Goal: Complete application form

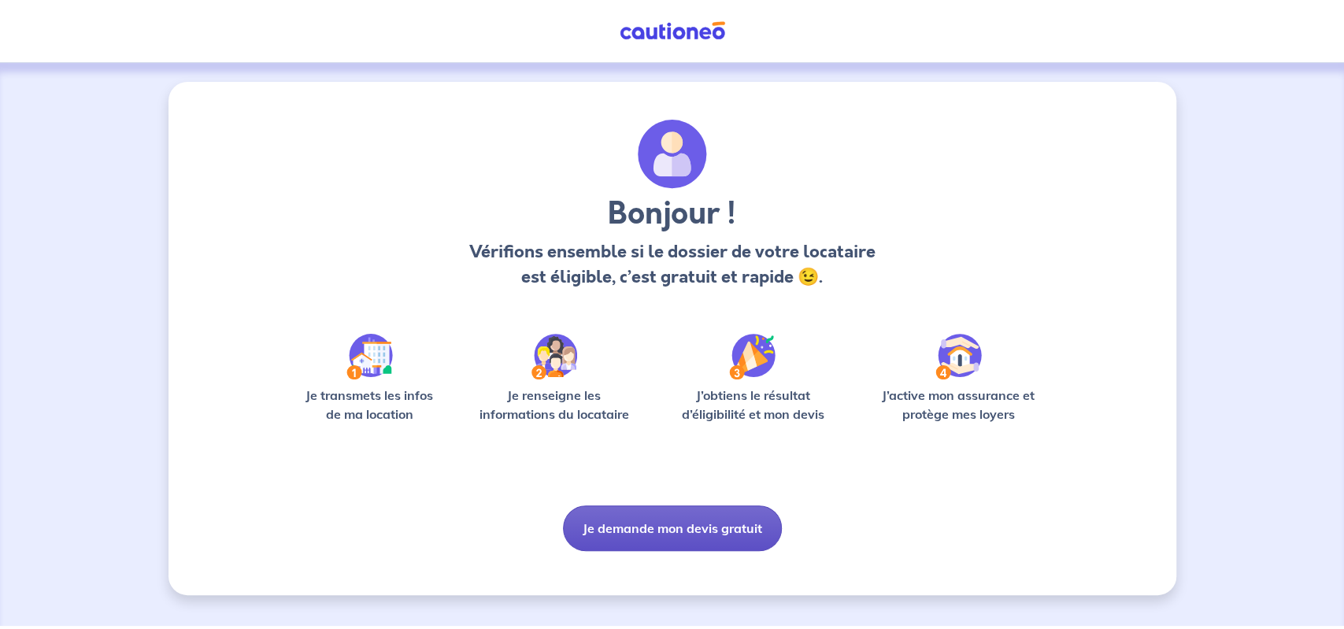
click at [626, 524] on button "Je demande mon devis gratuit" at bounding box center [672, 529] width 219 height 46
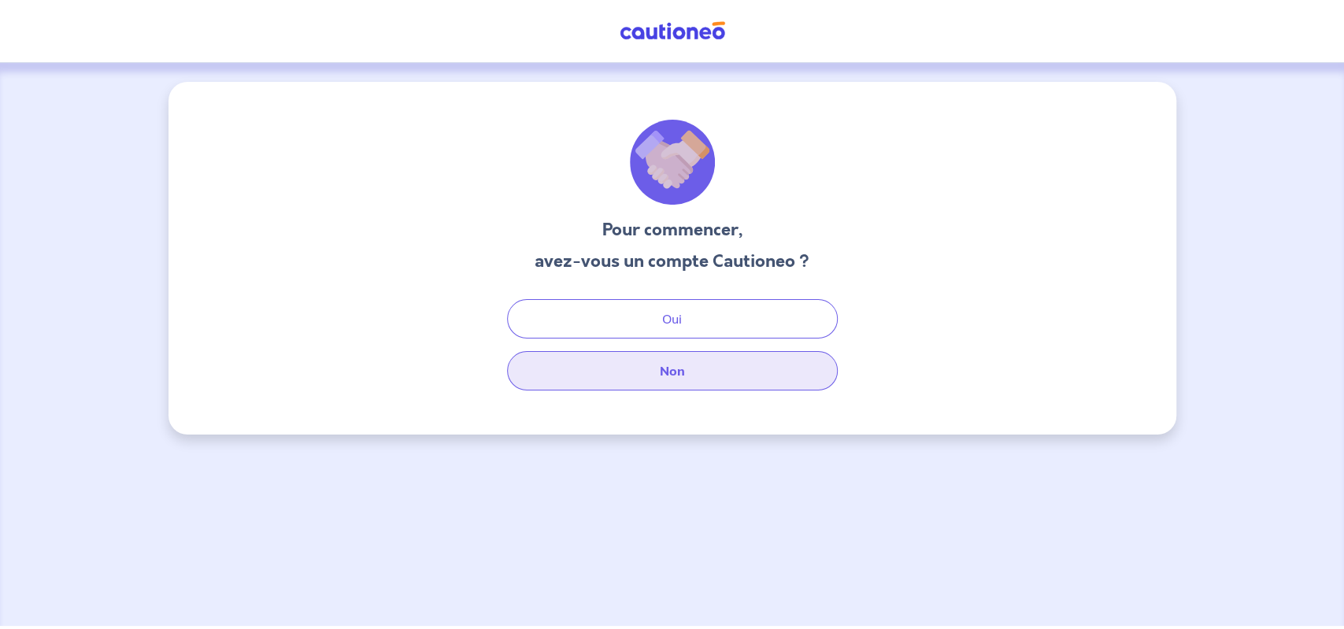
click at [670, 368] on button "Non" at bounding box center [672, 370] width 331 height 39
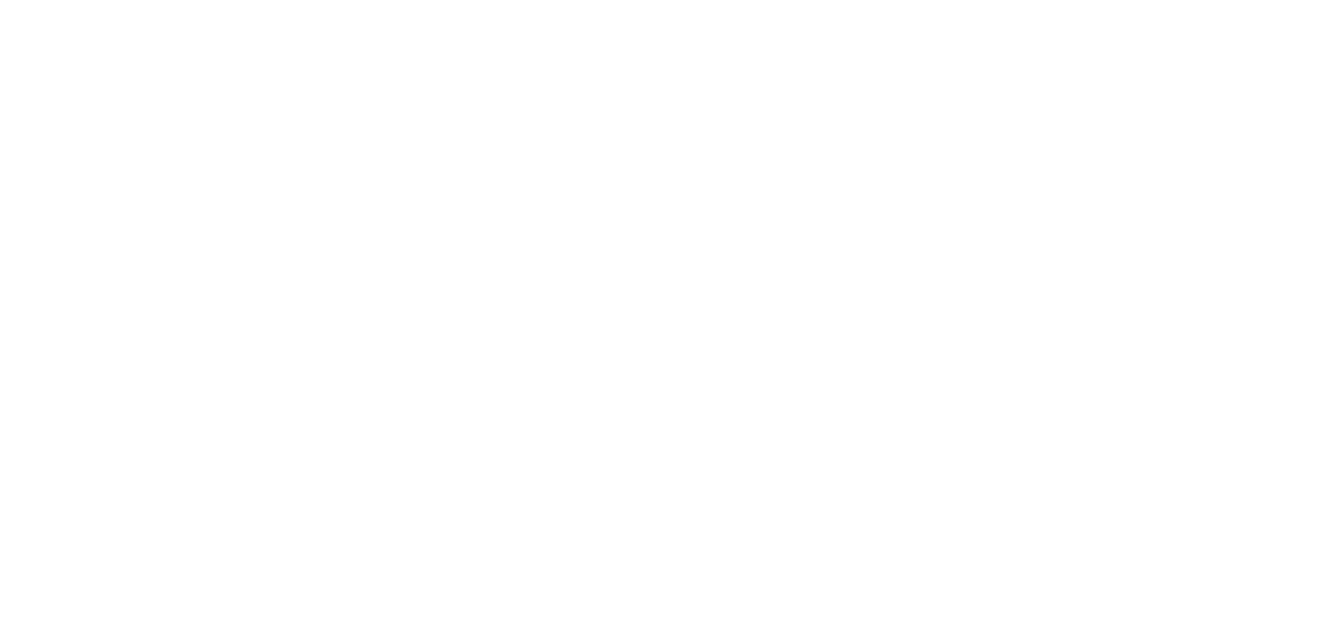
select select "FR"
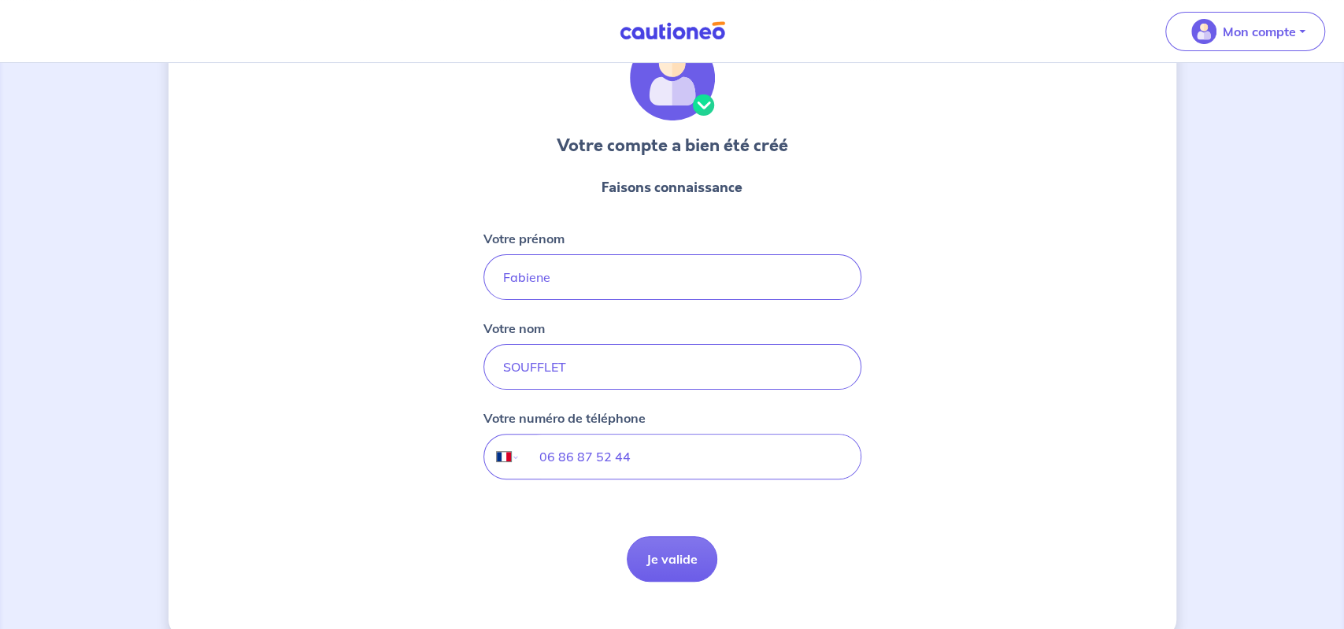
scroll to position [110, 0]
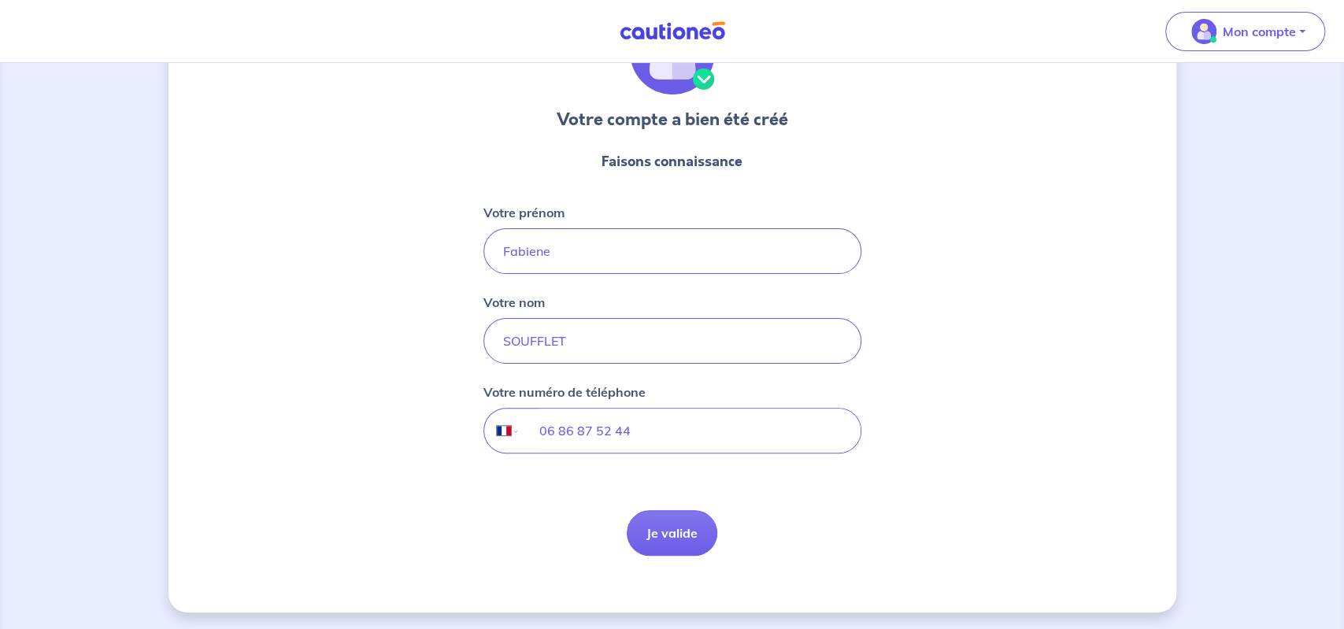
click at [668, 514] on button "Je valide" at bounding box center [672, 533] width 91 height 46
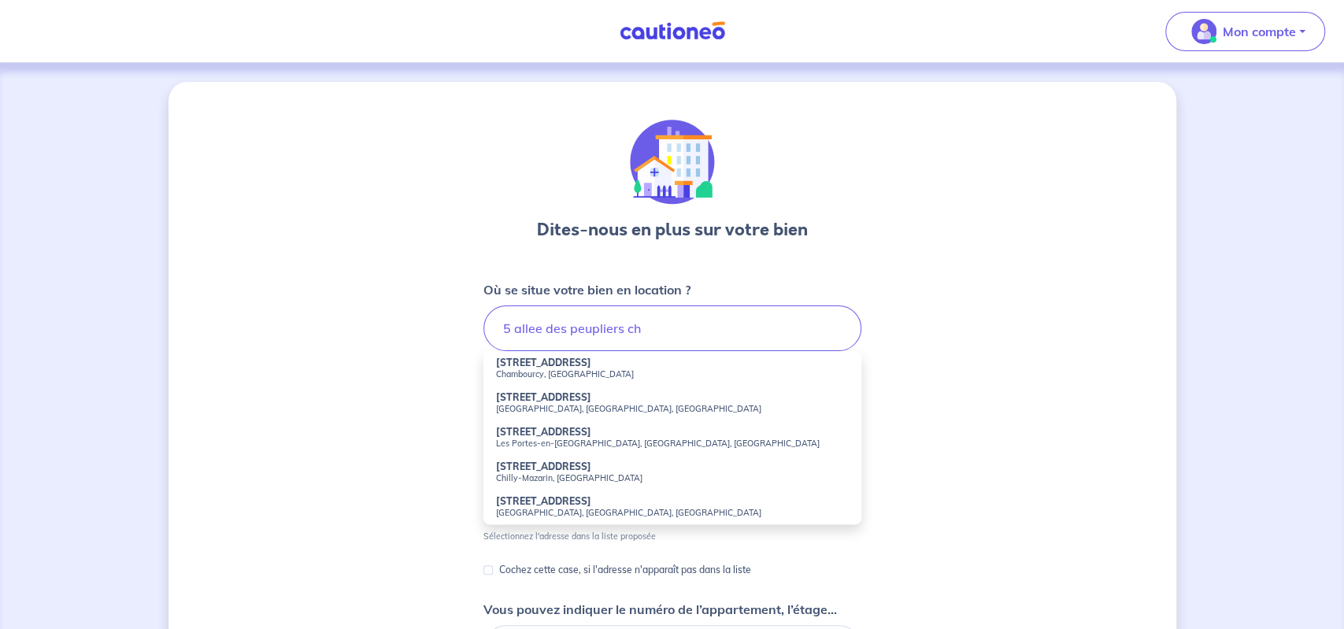
click at [558, 480] on small "Chilly-Mazarin, [GEOGRAPHIC_DATA]" at bounding box center [672, 478] width 353 height 11
type input "[STREET_ADDRESS]"
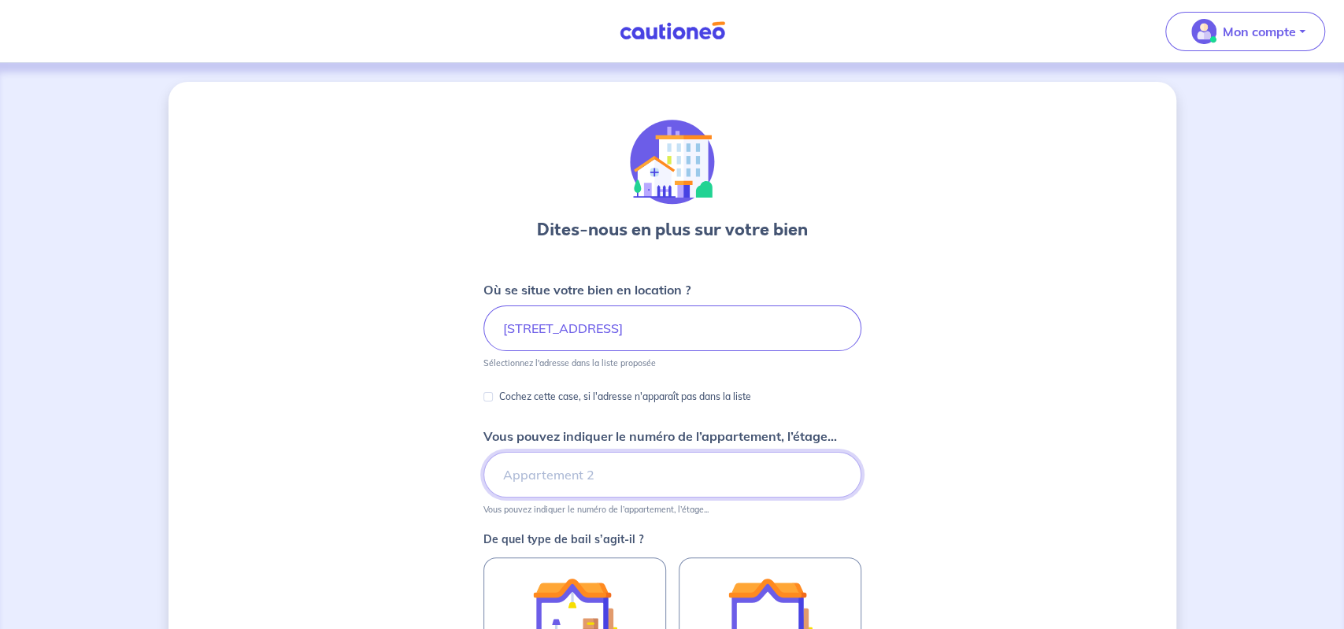
click at [549, 473] on input "Vous pouvez indiquer le numéro de l’appartement, l’étage..." at bounding box center [673, 475] width 378 height 46
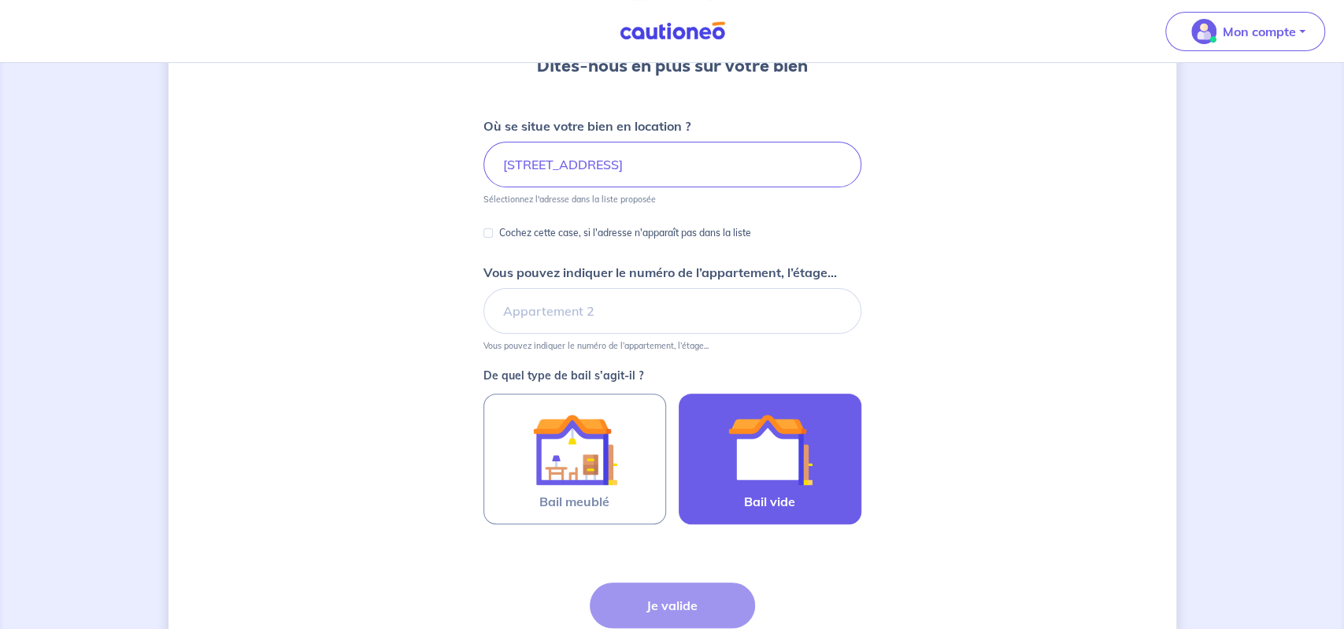
click at [760, 467] on img at bounding box center [770, 449] width 85 height 85
click at [0, 0] on input "Bail vide" at bounding box center [0, 0] width 0 height 0
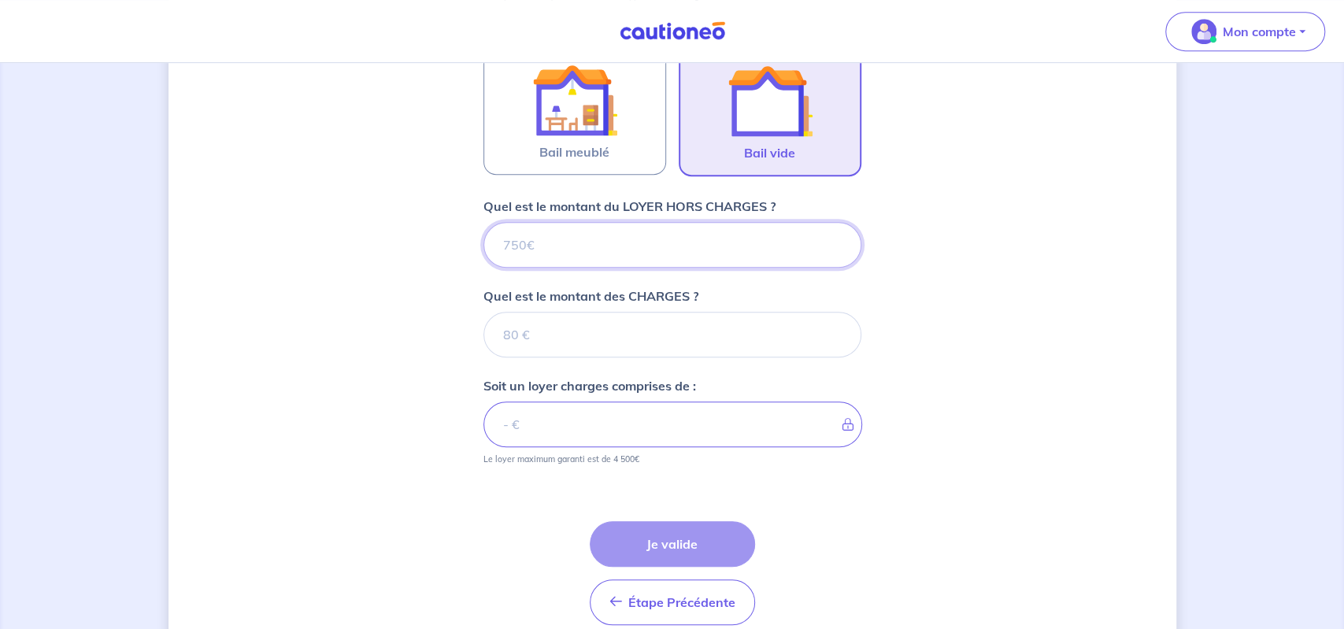
scroll to position [581, 0]
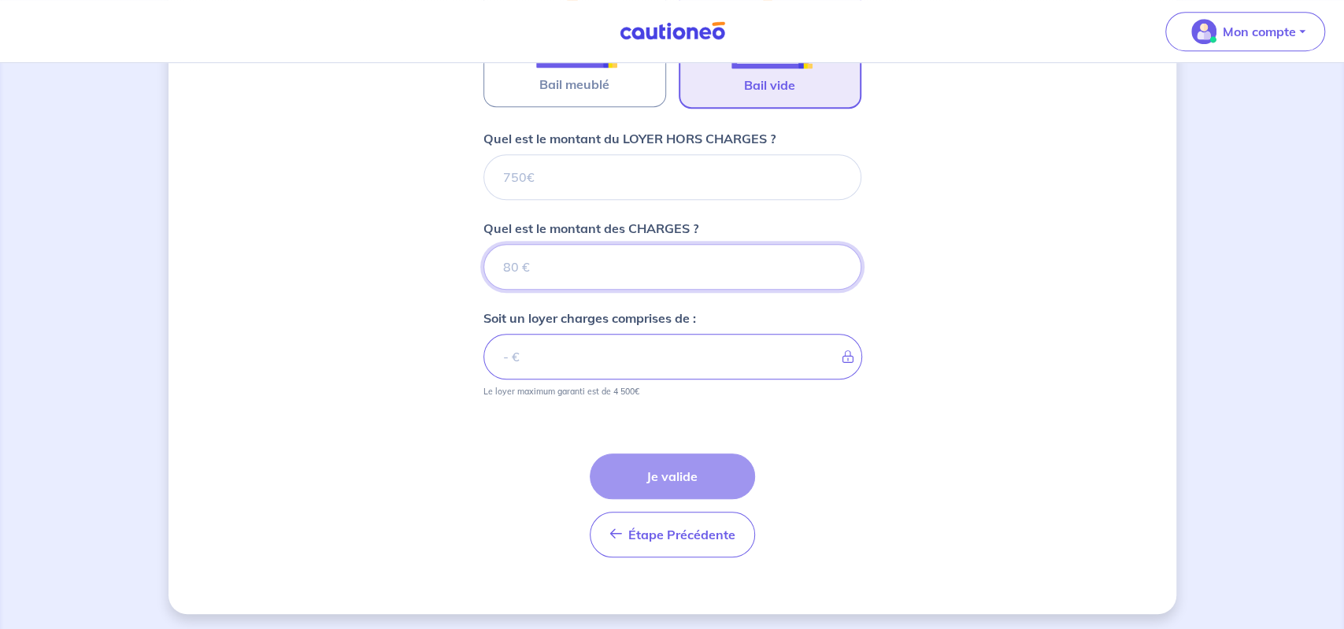
click at [502, 270] on input "Quel est le montant des CHARGES ?" at bounding box center [673, 267] width 378 height 46
type input "280"
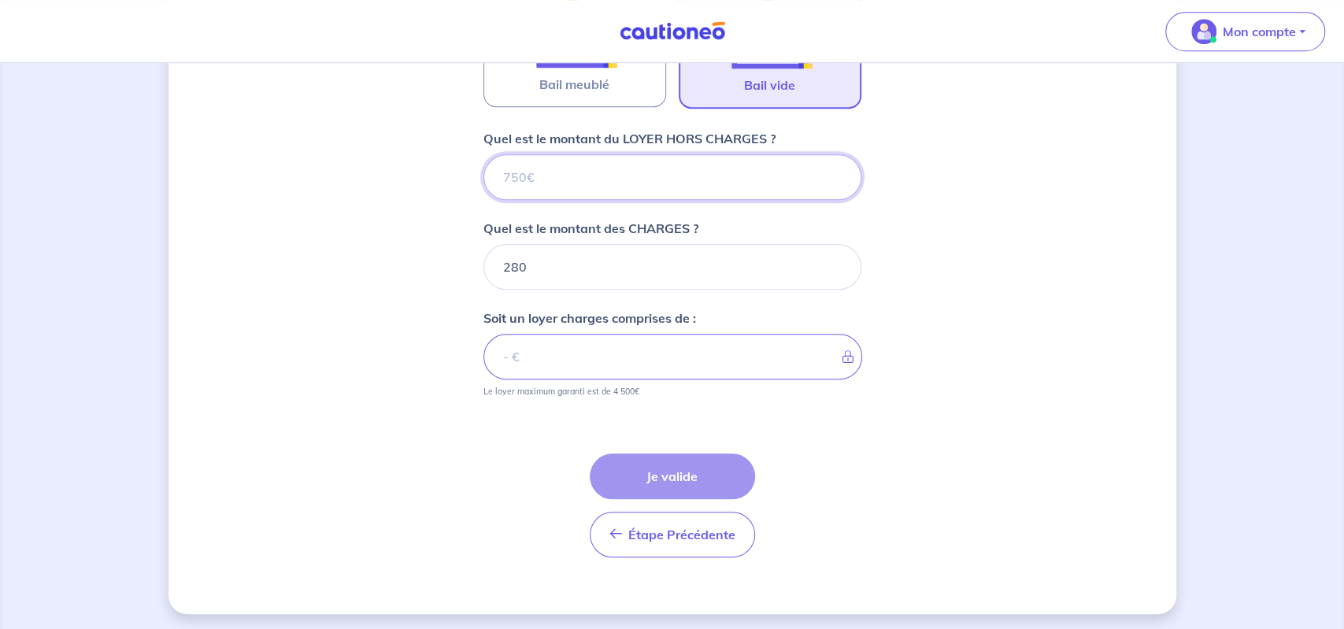
click at [504, 188] on input "Quel est le montant du LOYER HORS CHARGES ?" at bounding box center [673, 177] width 378 height 46
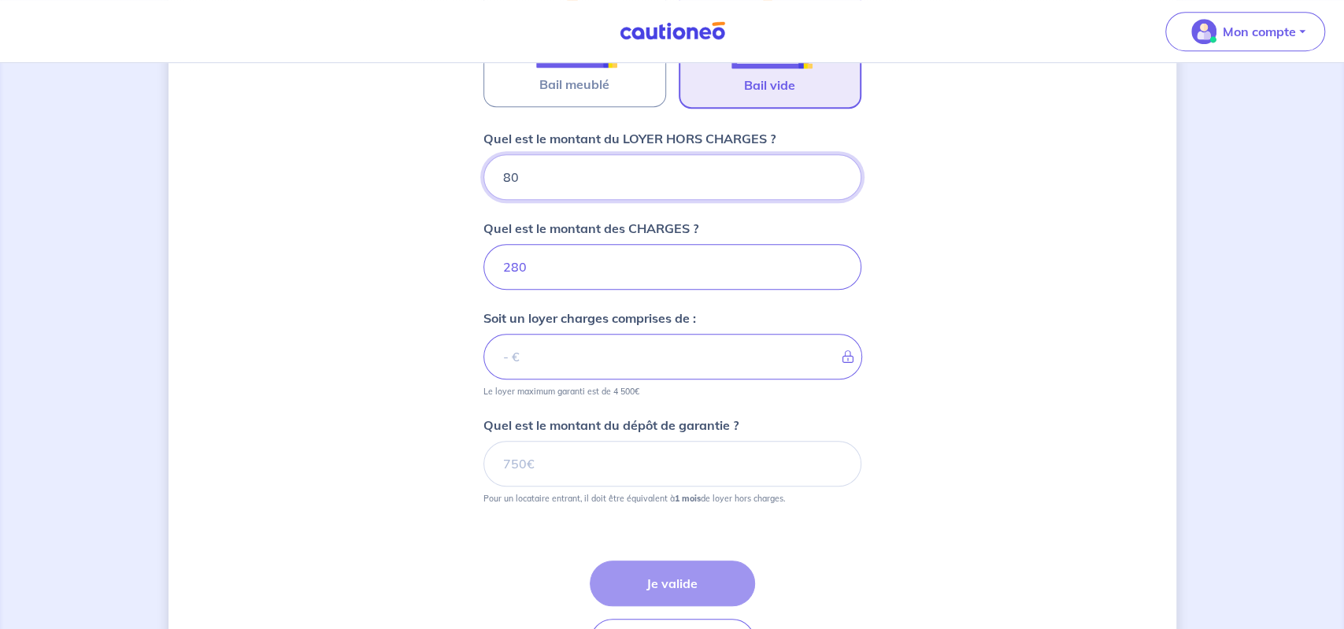
type input "800"
type input "1080"
type input "800"
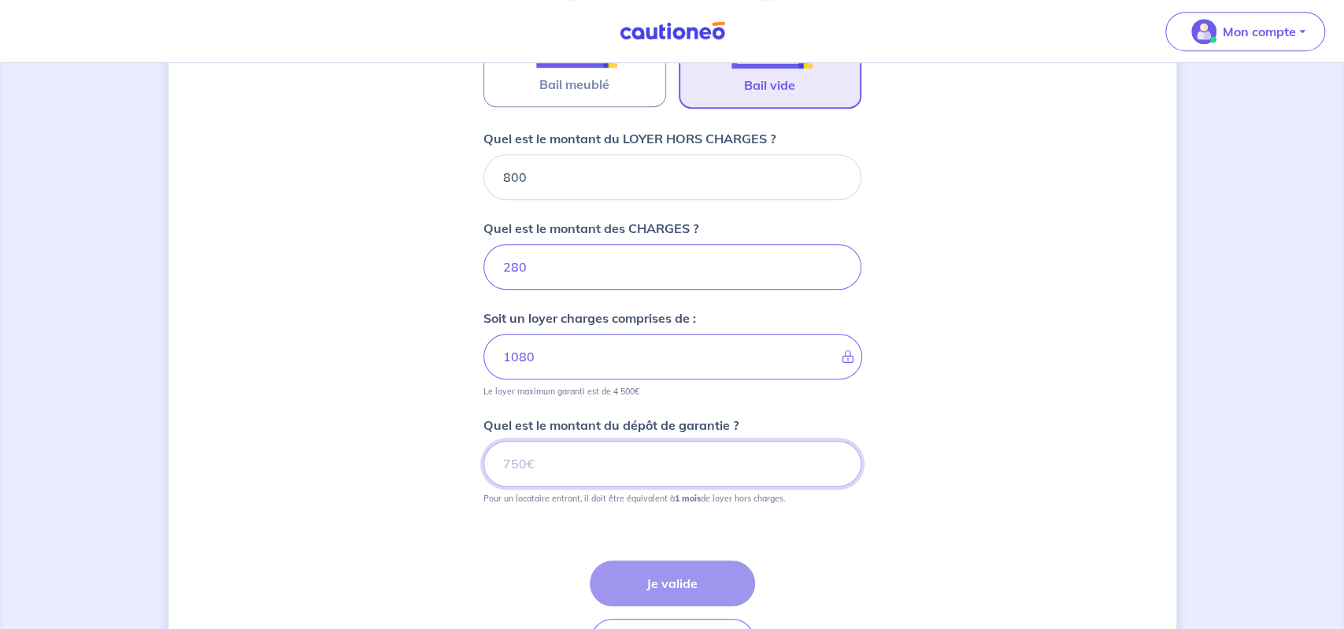
drag, startPoint x: 574, startPoint y: 465, endPoint x: 503, endPoint y: 469, distance: 71.0
click at [503, 469] on input "Quel est le montant du dépôt de garantie ?" at bounding box center [673, 464] width 378 height 46
type input "800"
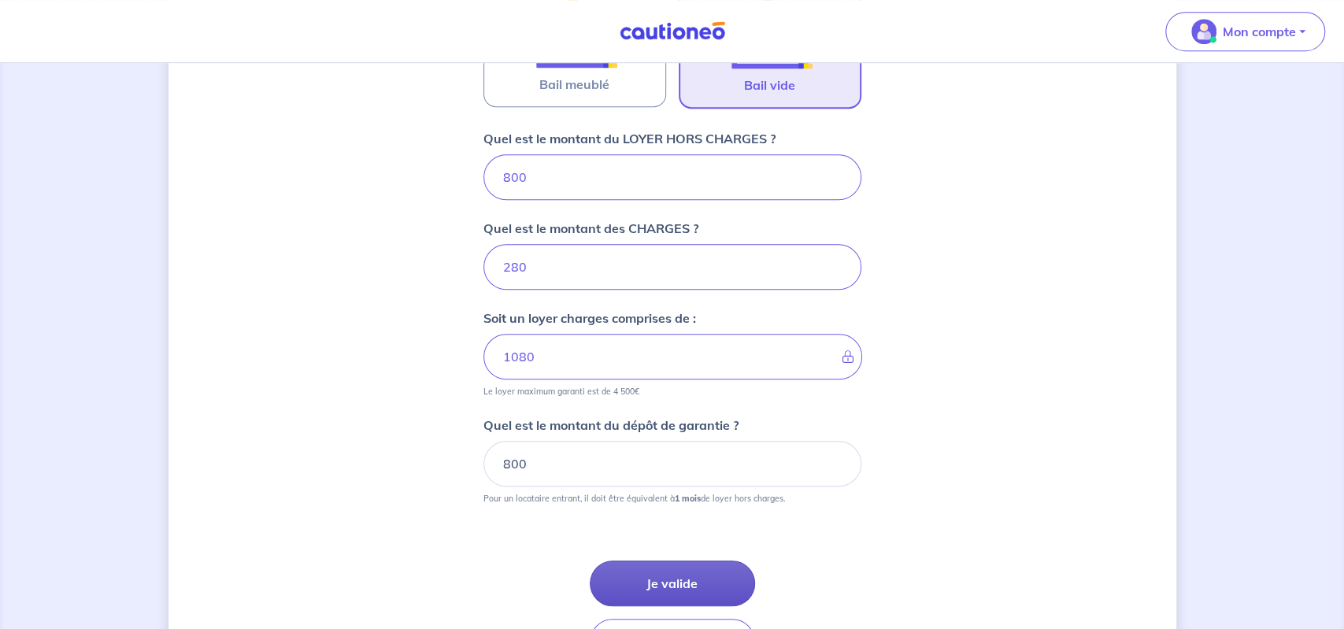
click at [692, 584] on button "Je valide" at bounding box center [672, 584] width 165 height 46
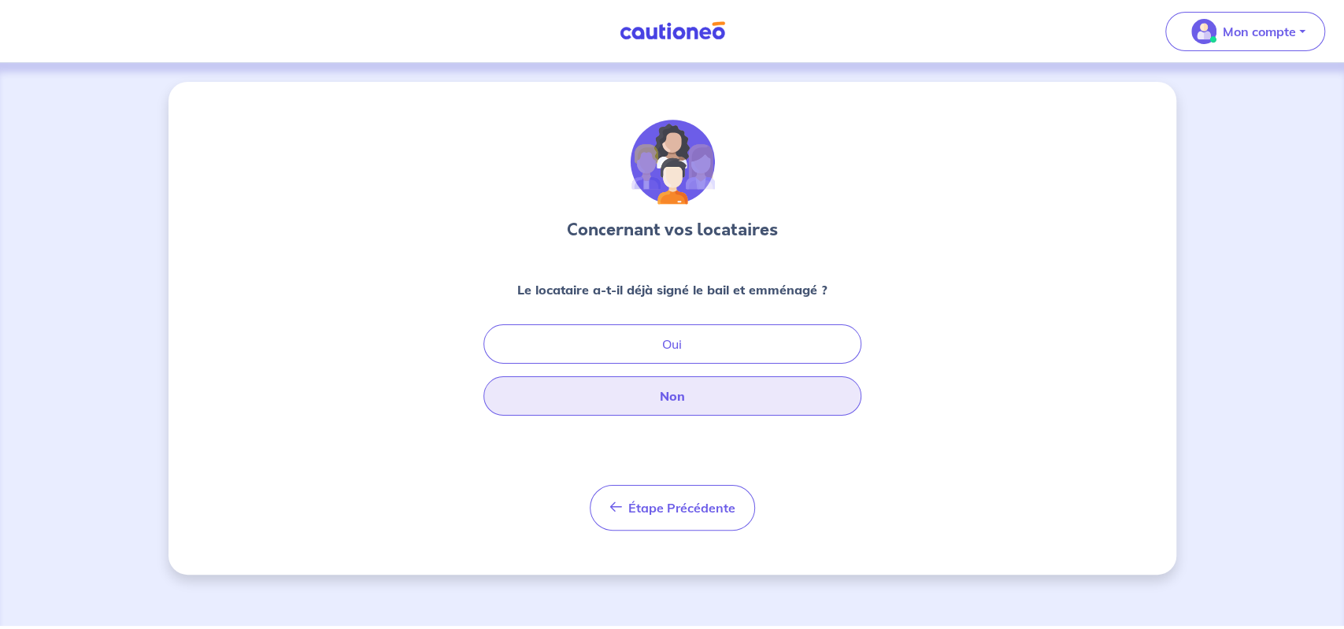
click at [643, 396] on button "Non" at bounding box center [673, 395] width 378 height 39
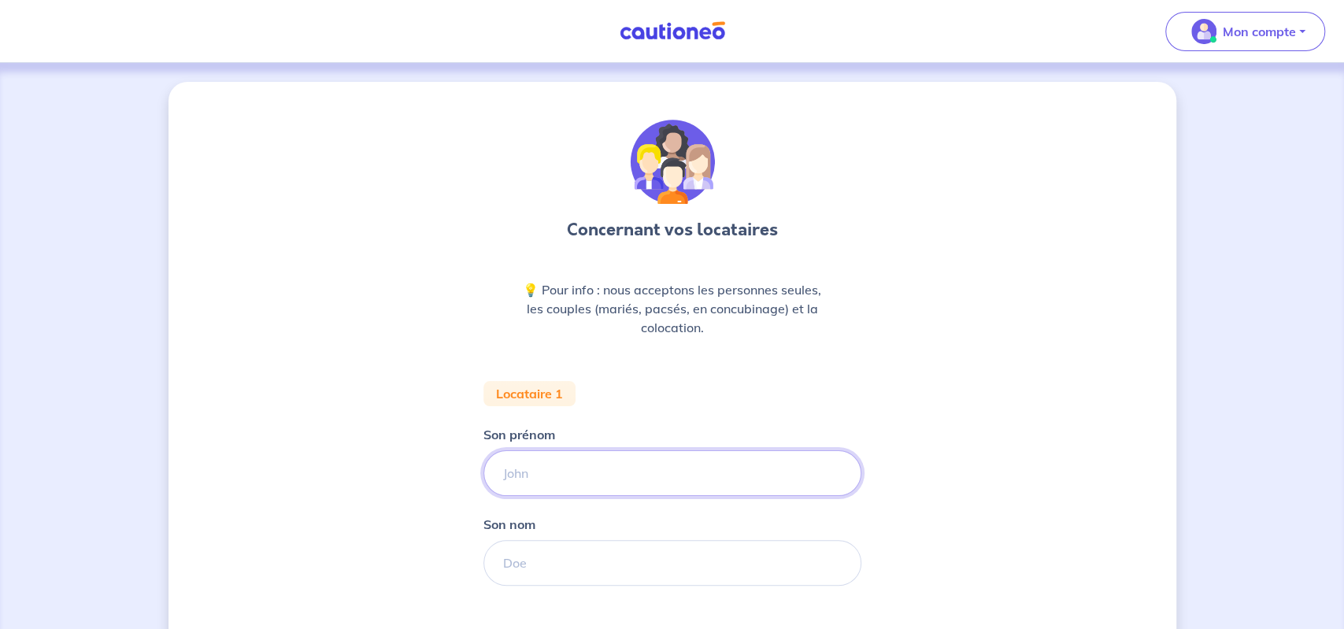
click at [577, 474] on input "Son prénom" at bounding box center [673, 474] width 378 height 46
type input "m"
type input "[PERSON_NAME]"
click at [546, 558] on input "Son nom" at bounding box center [673, 563] width 378 height 46
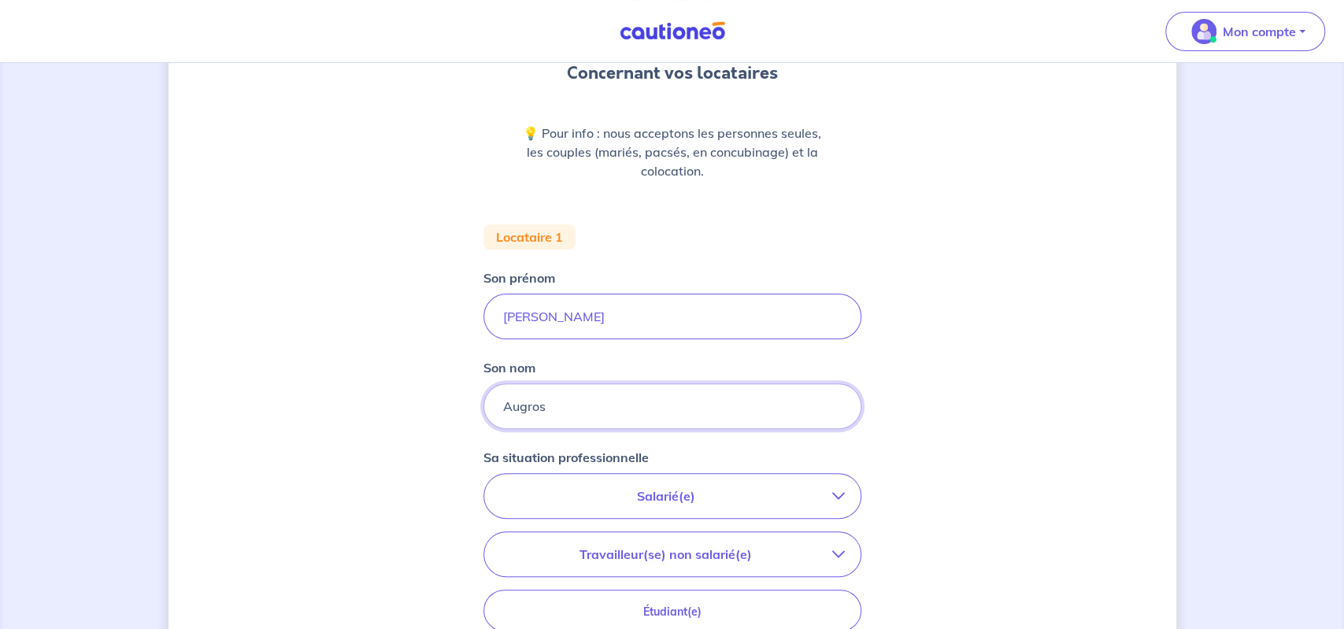
scroll to position [164, 0]
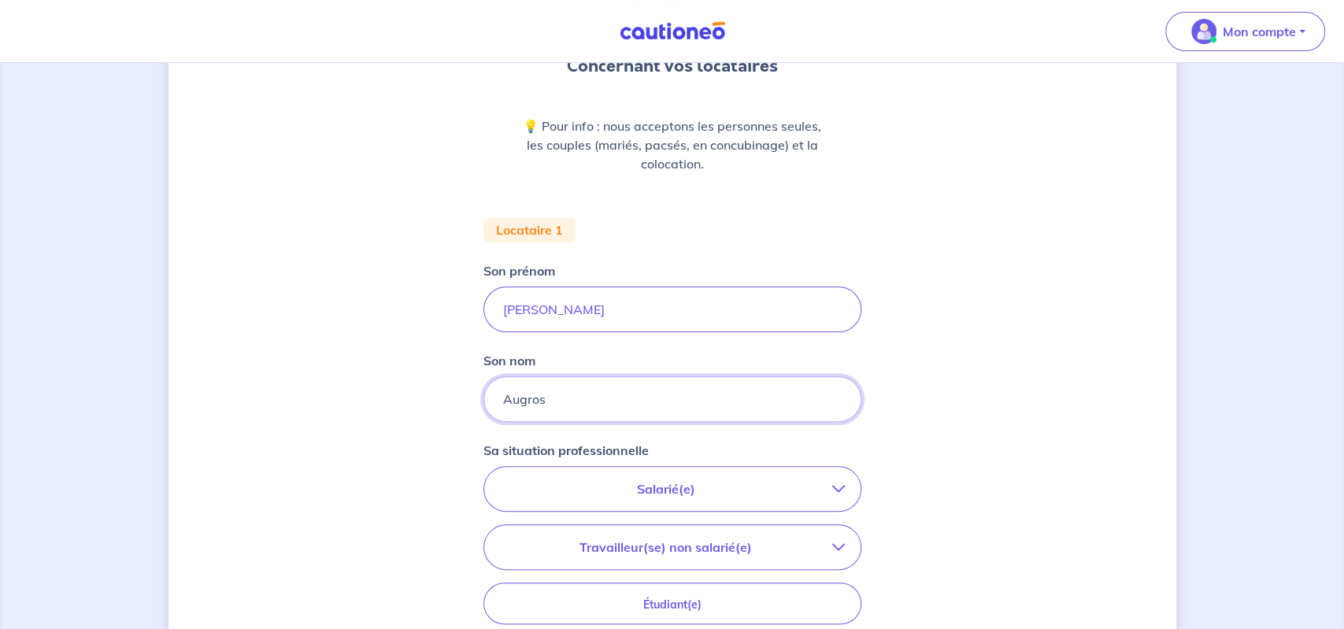
type input "Augros"
click at [674, 486] on p "Salarié(e)" at bounding box center [666, 489] width 332 height 19
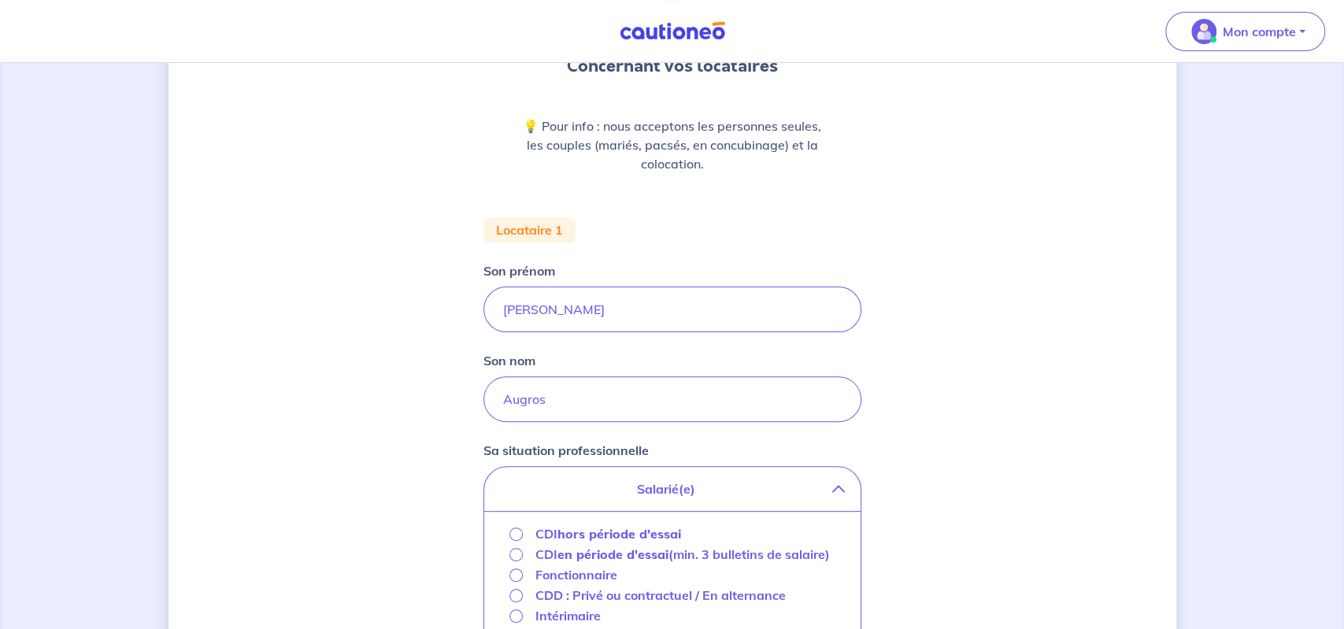
scroll to position [328, 0]
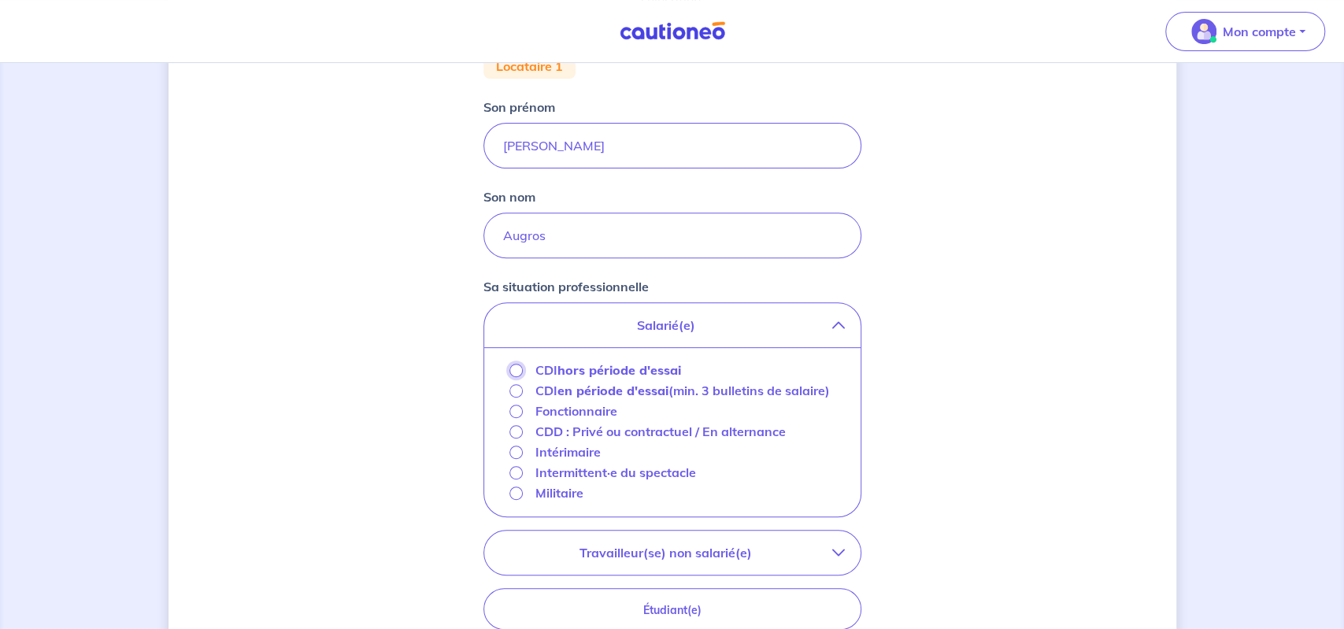
click at [516, 365] on input "CDI hors période d'essai" at bounding box center [516, 370] width 13 height 13
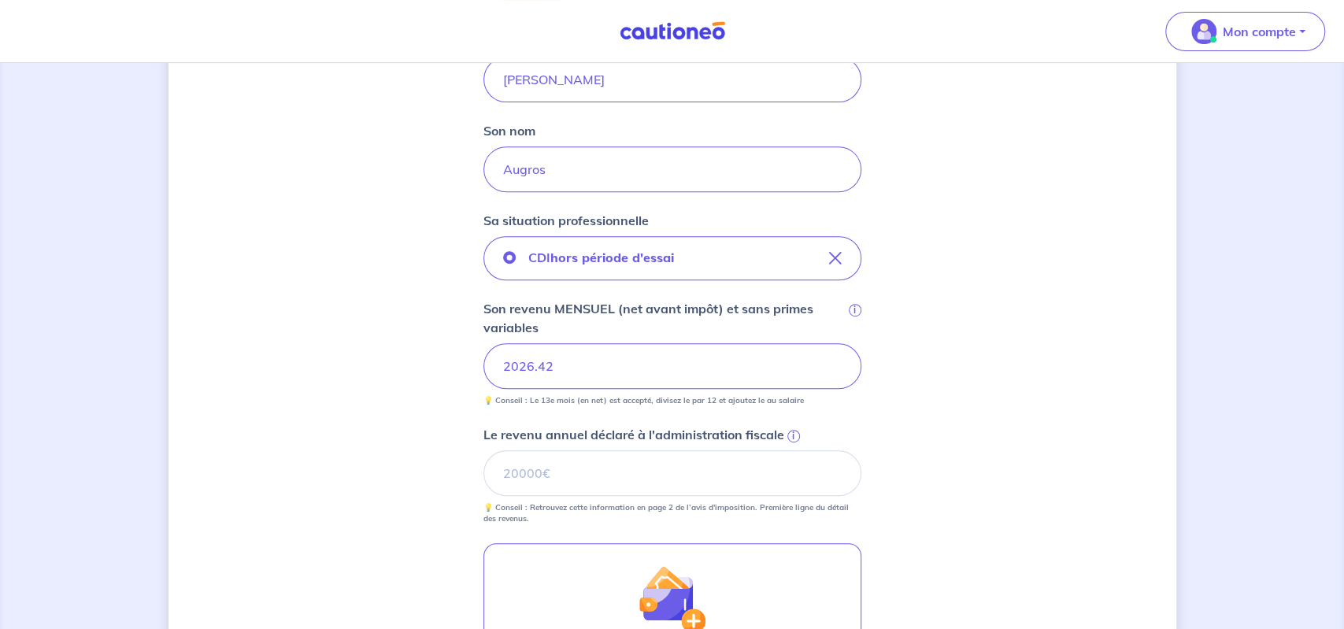
scroll to position [436, 0]
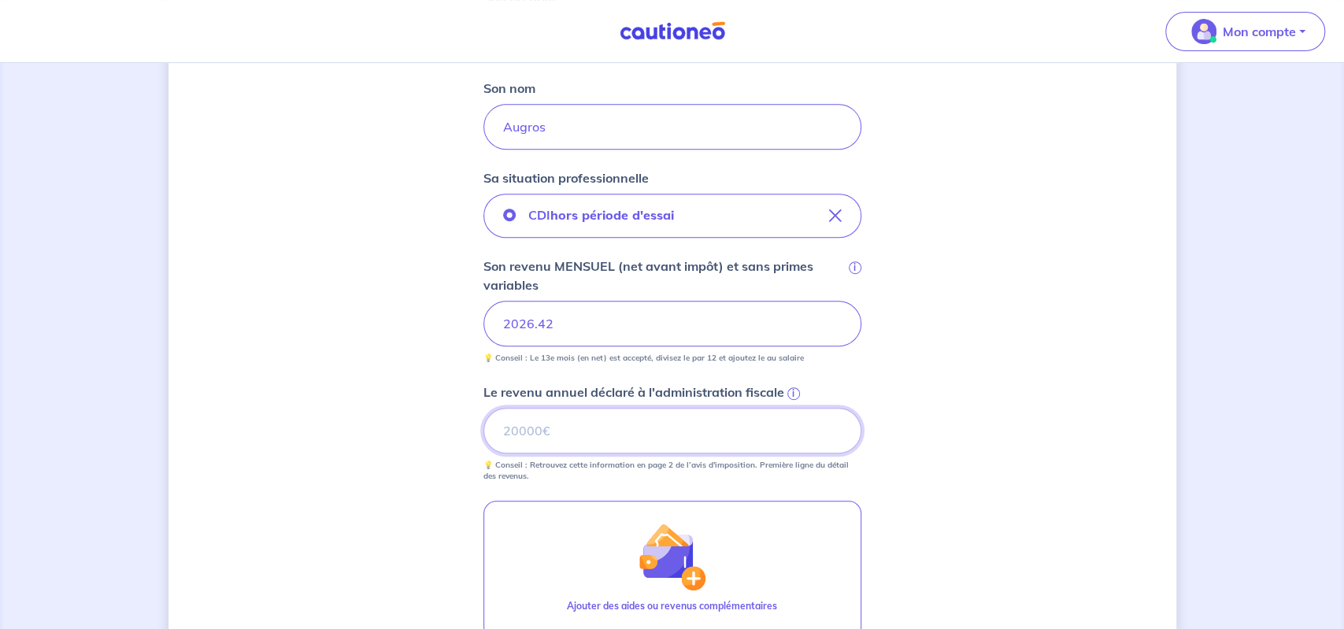
click at [584, 429] on input "Le revenu annuel déclaré à l'administration fiscale i" at bounding box center [673, 431] width 378 height 46
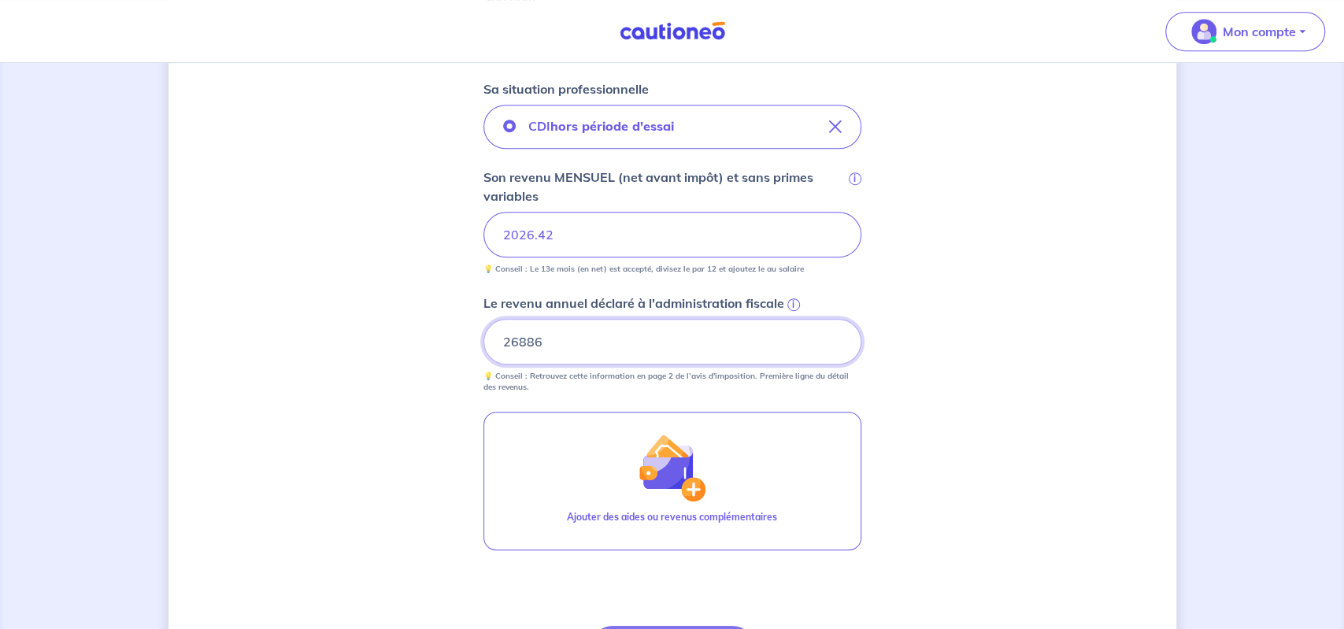
scroll to position [600, 0]
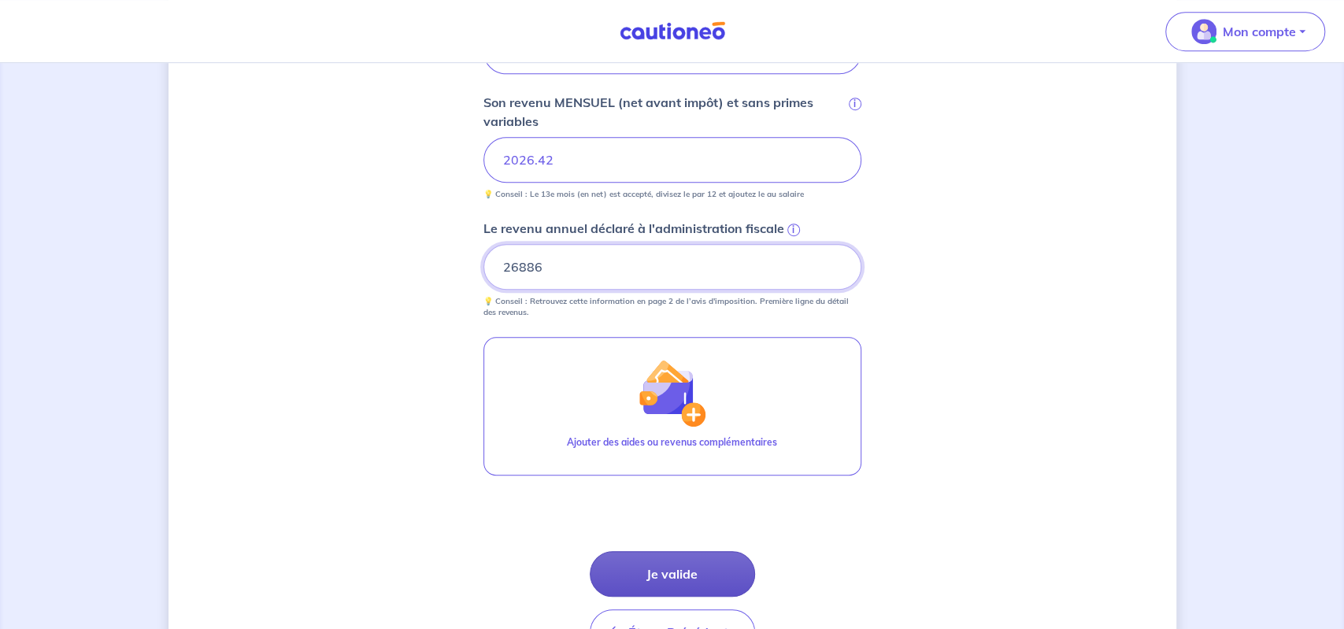
type input "26886"
click at [678, 583] on button "Je valide" at bounding box center [672, 574] width 165 height 46
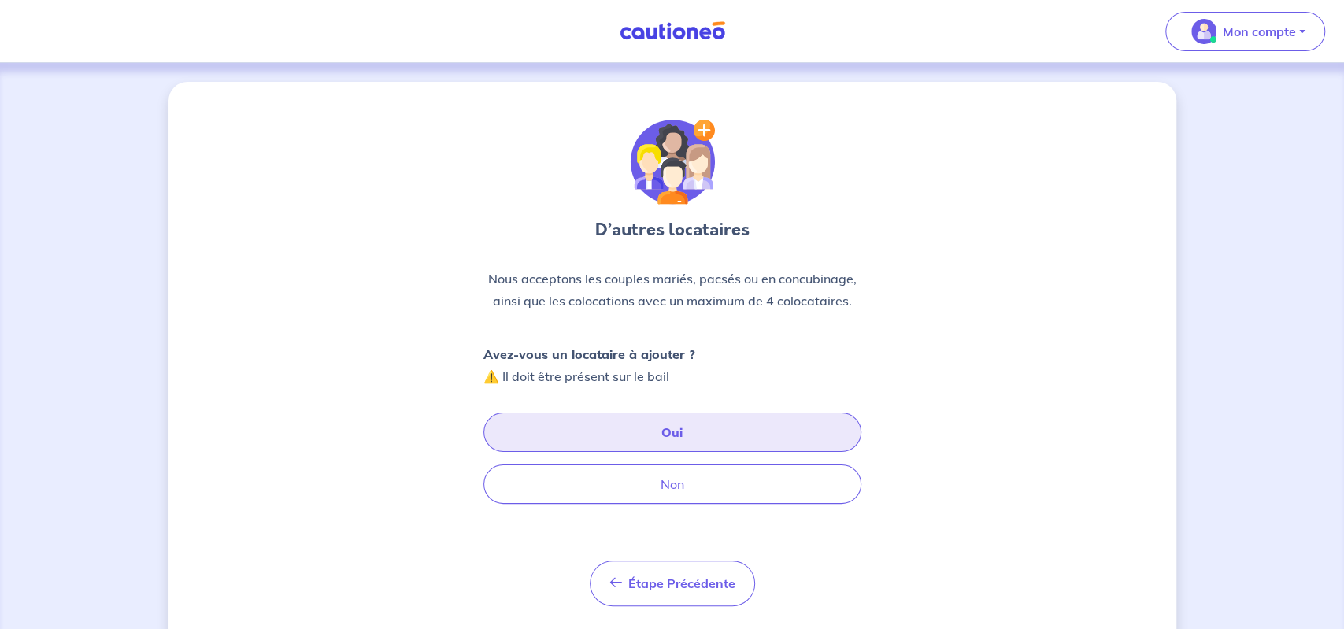
click at [675, 436] on button "Oui" at bounding box center [673, 432] width 378 height 39
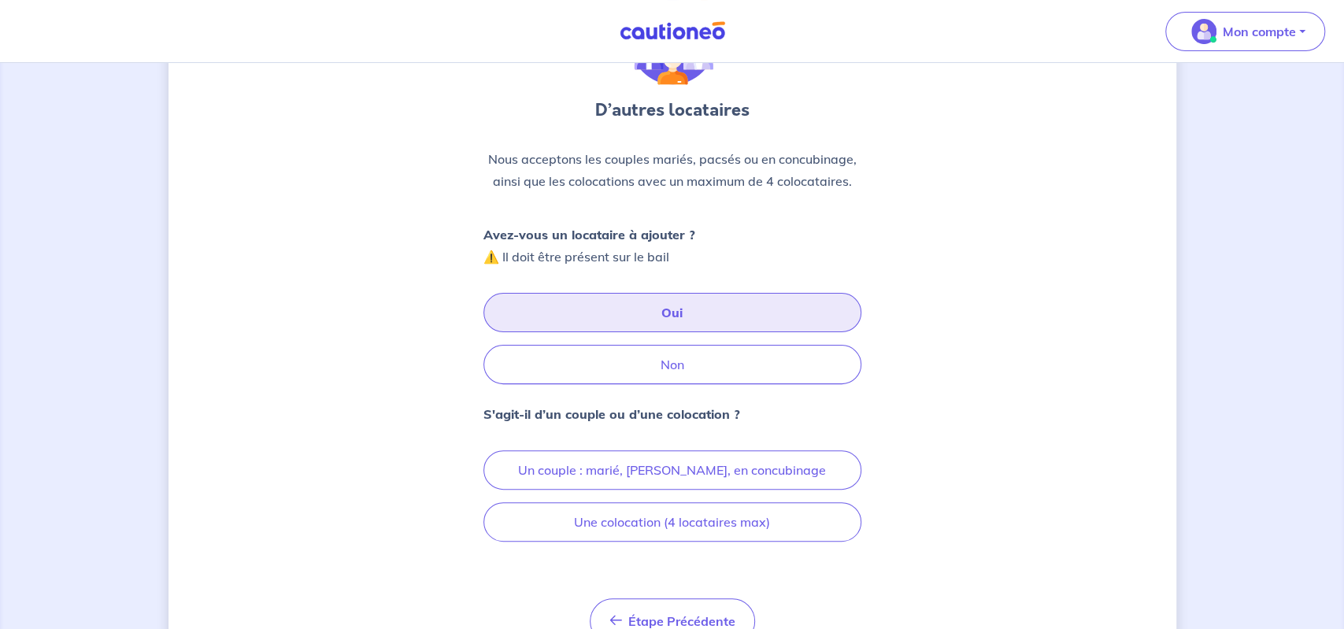
scroll to position [195, 0]
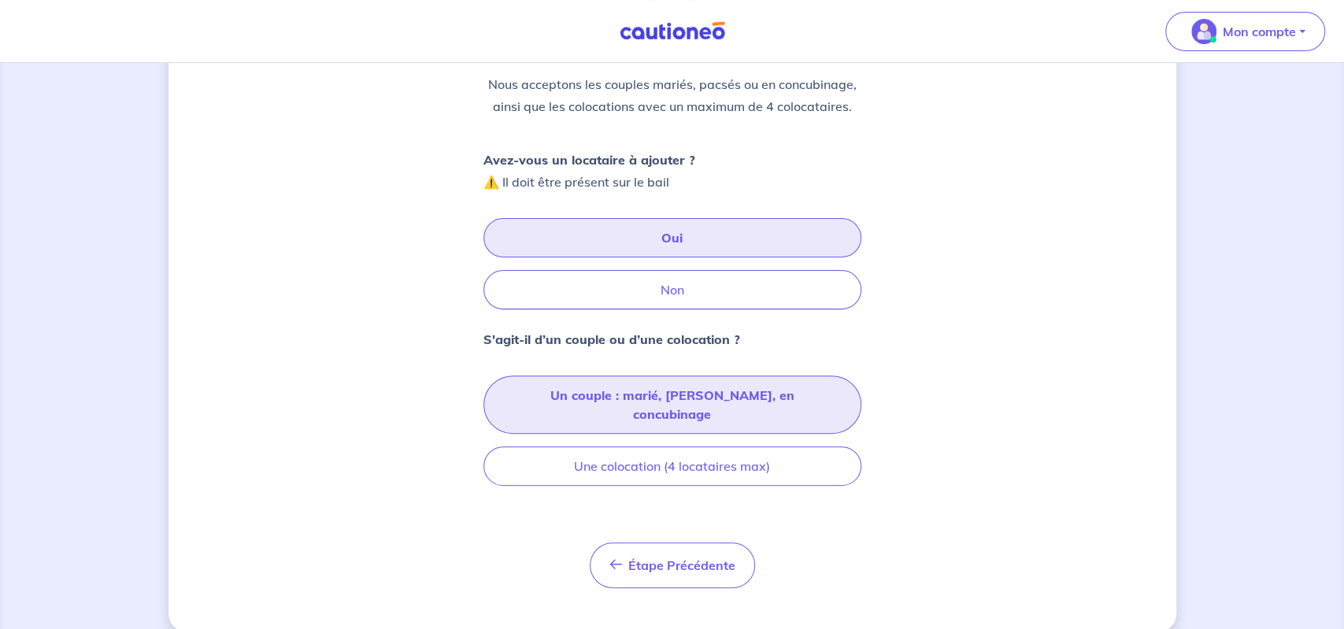
click at [651, 391] on button "Un couple : marié, [PERSON_NAME], en concubinage" at bounding box center [673, 405] width 378 height 58
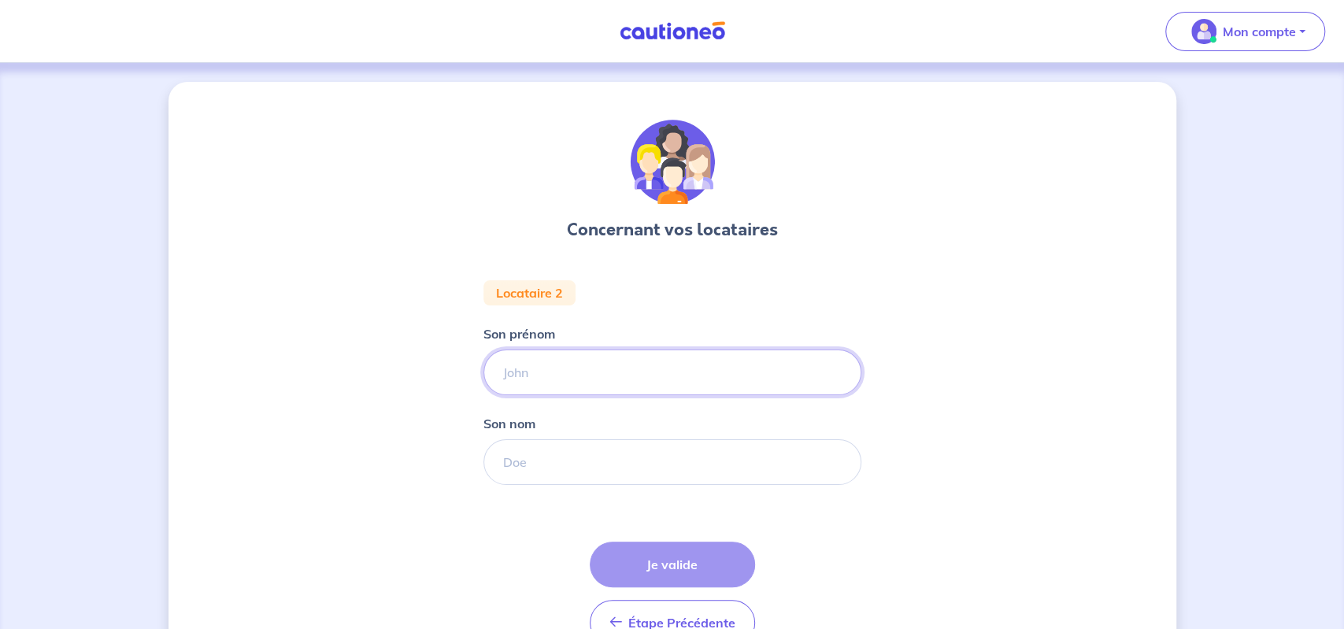
click at [549, 374] on input "Son prénom" at bounding box center [673, 373] width 378 height 46
type input "j"
type input "[PERSON_NAME]"
click at [536, 461] on input "Son nom" at bounding box center [673, 462] width 378 height 46
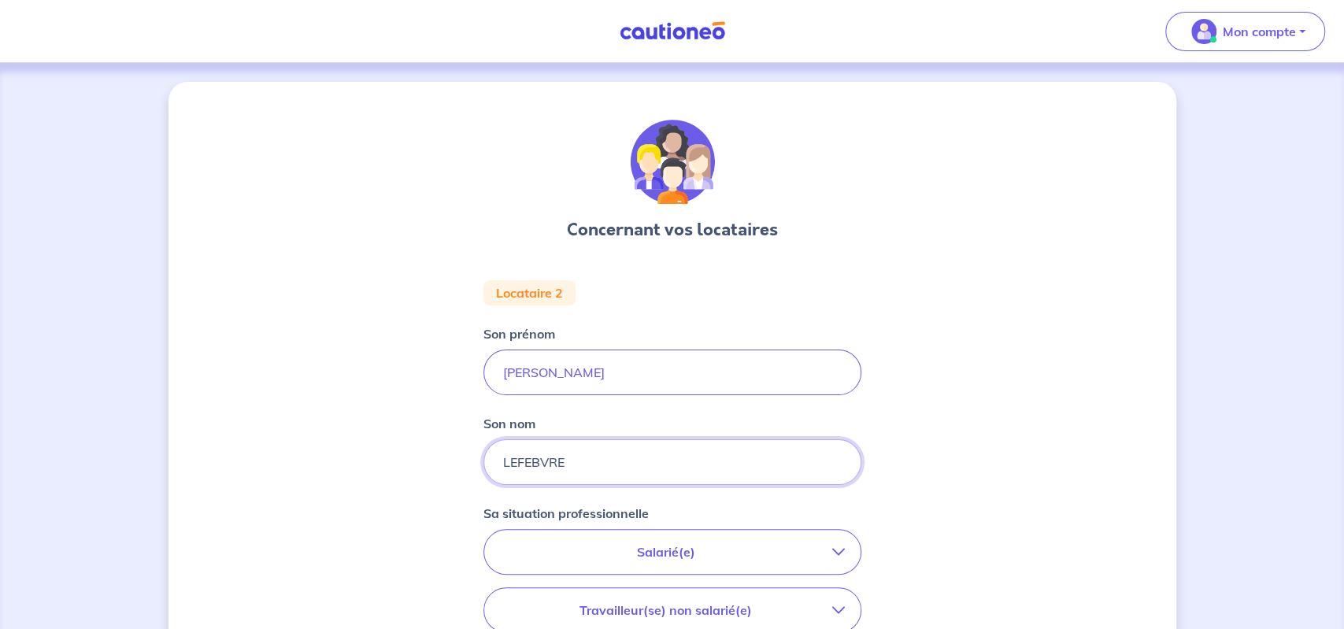
type input "LEFEBVRE"
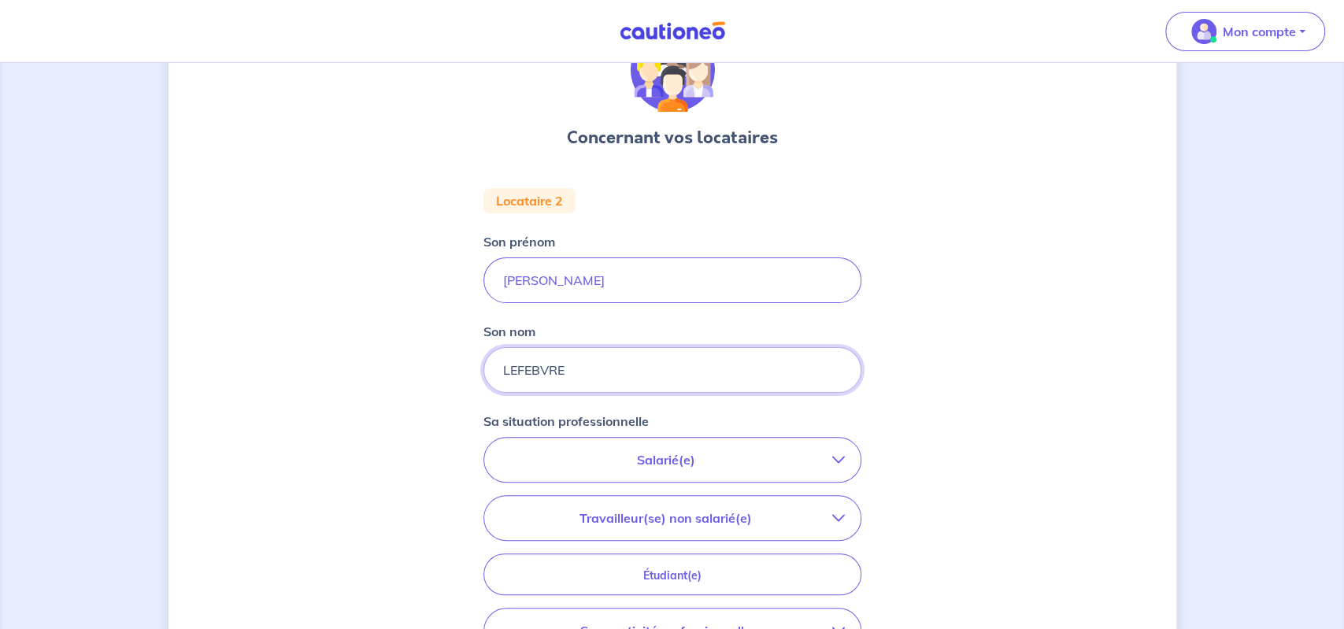
scroll to position [109, 0]
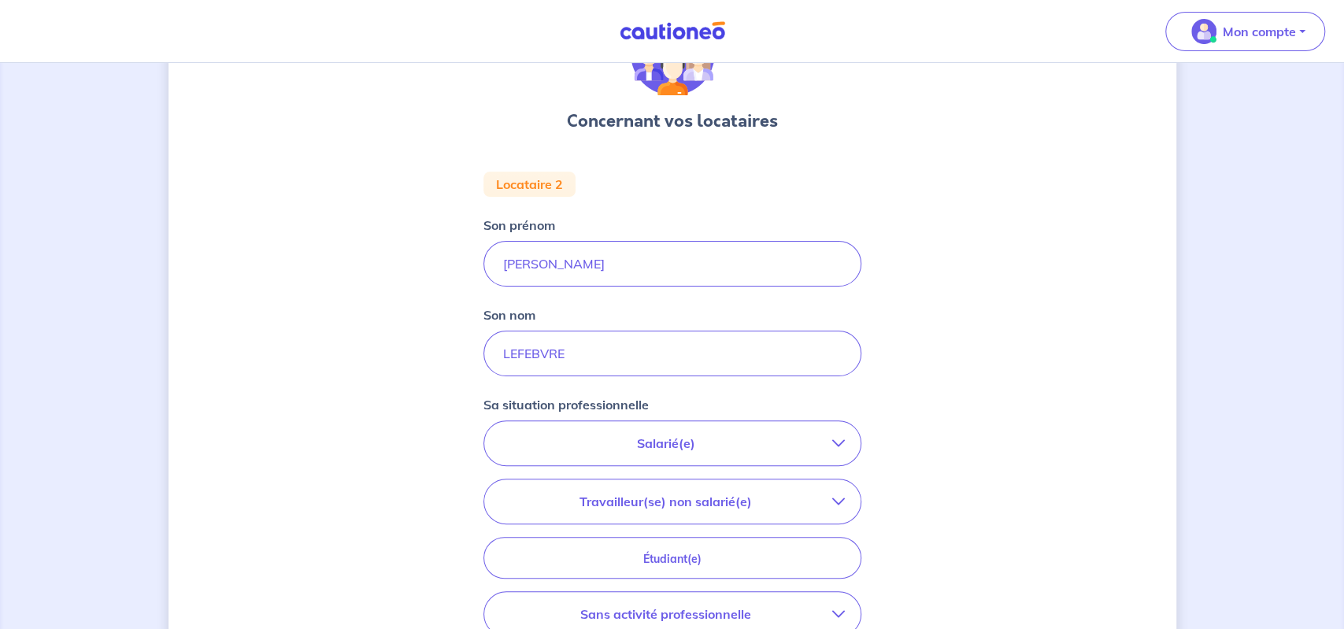
click at [656, 442] on p "Salarié(e)" at bounding box center [666, 443] width 332 height 19
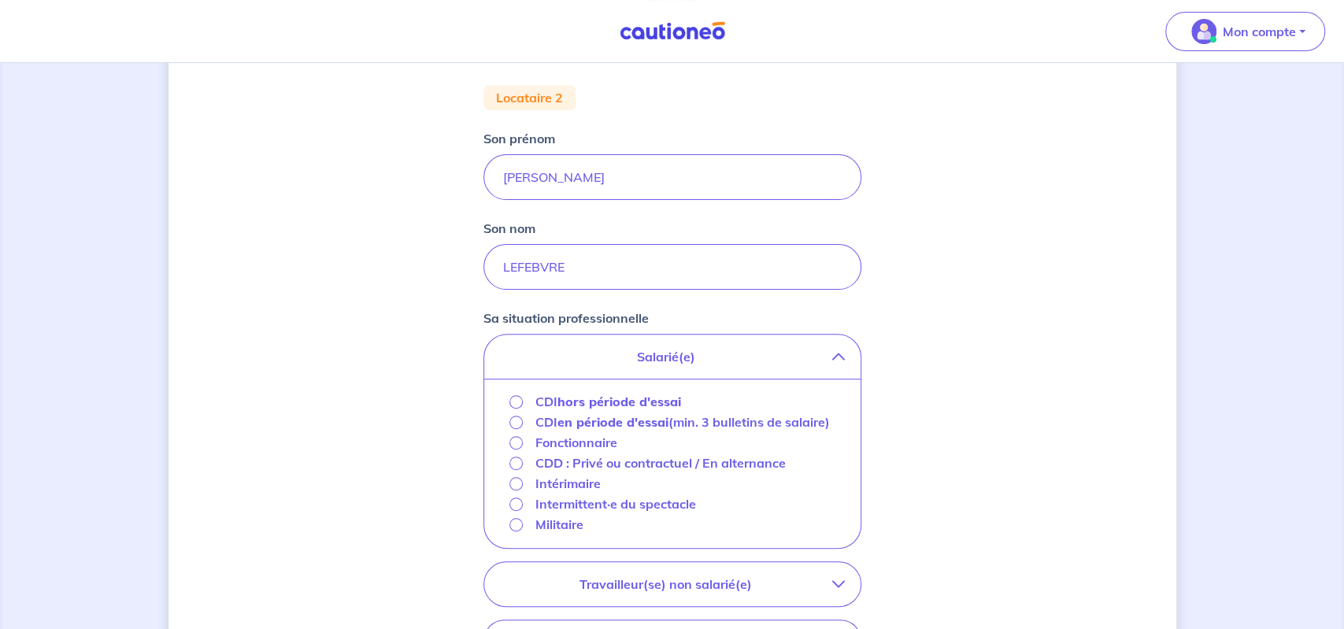
scroll to position [273, 0]
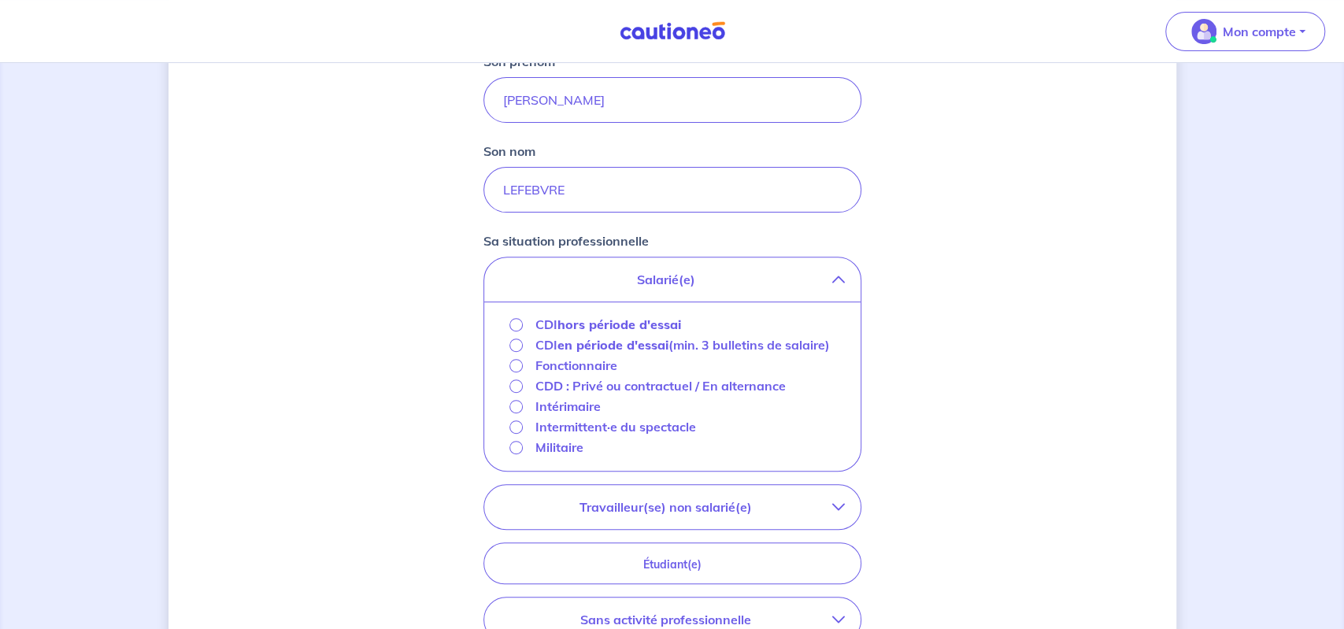
click at [522, 317] on div "CDI hors période d'essai" at bounding box center [596, 324] width 172 height 19
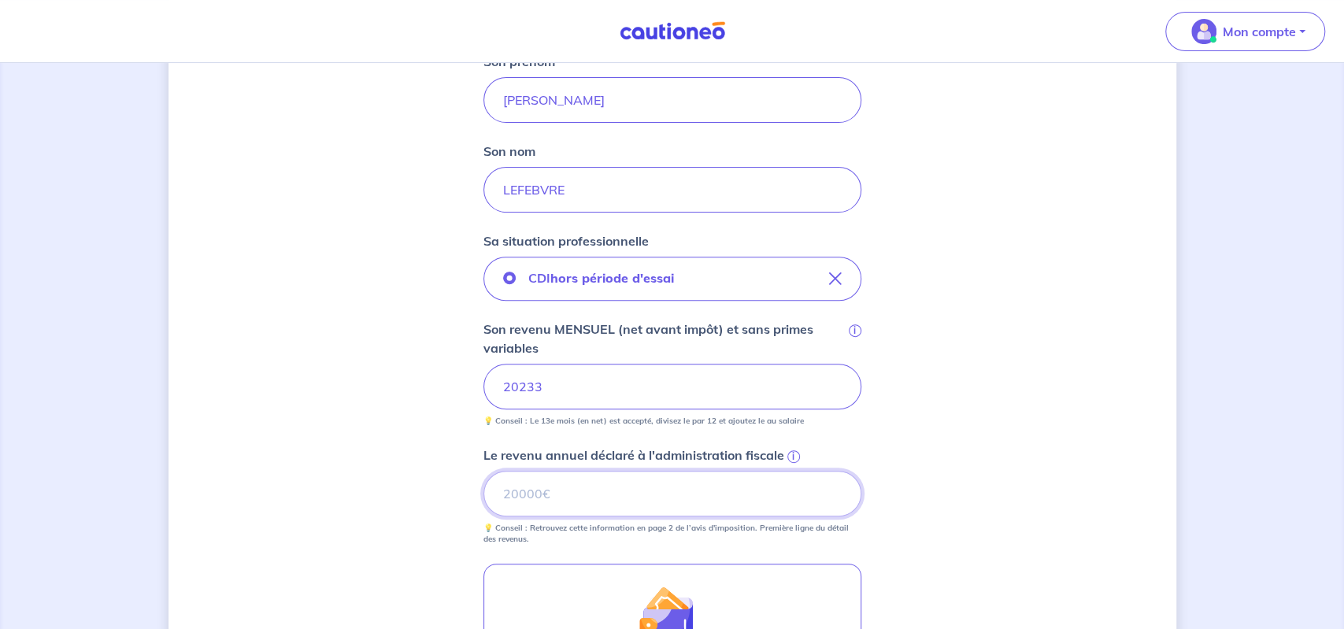
click at [532, 492] on input "Le revenu annuel déclaré à l'administration fiscale i" at bounding box center [673, 494] width 378 height 46
type input "20233"
drag, startPoint x: 465, startPoint y: 388, endPoint x: 428, endPoint y: 388, distance: 37.0
click at [484, 388] on input "20233" at bounding box center [673, 387] width 378 height 46
click at [565, 380] on input "Son revenu MENSUEL (net avant impôt) et sans primes variables i" at bounding box center [673, 387] width 378 height 46
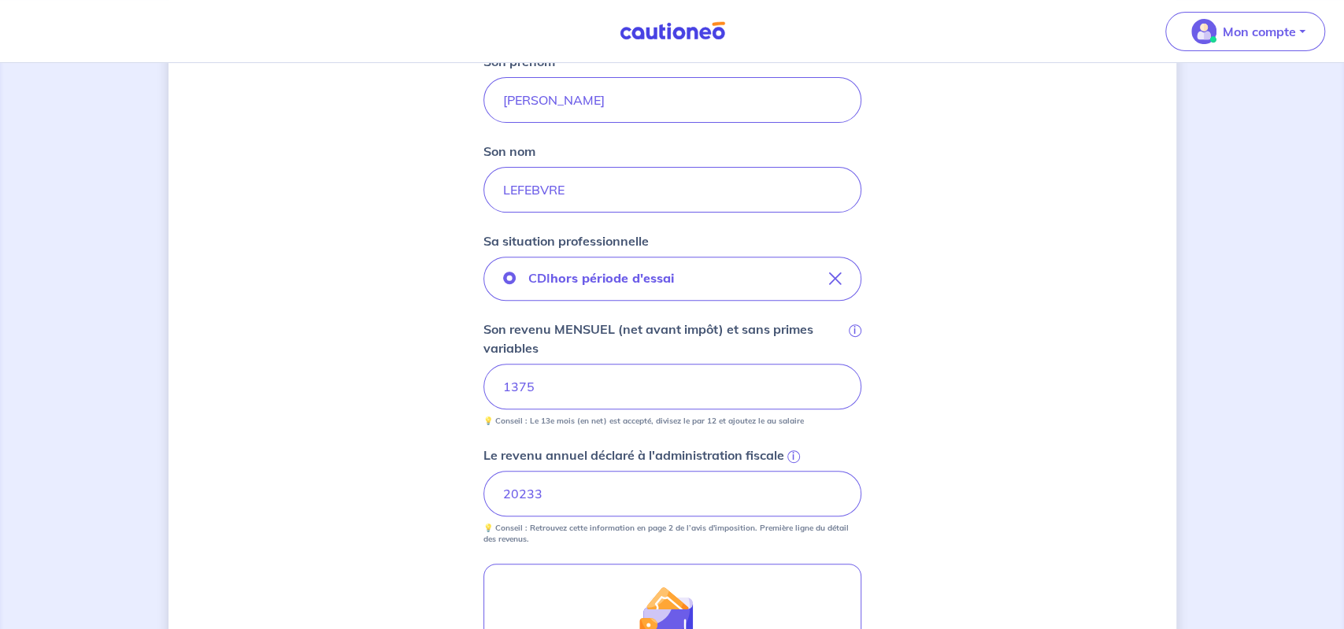
click at [1013, 514] on div "Concernant vos locataires Locataire 2 Son prénom [PERSON_NAME] nom [PERSON_NAME…" at bounding box center [673, 373] width 1008 height 1129
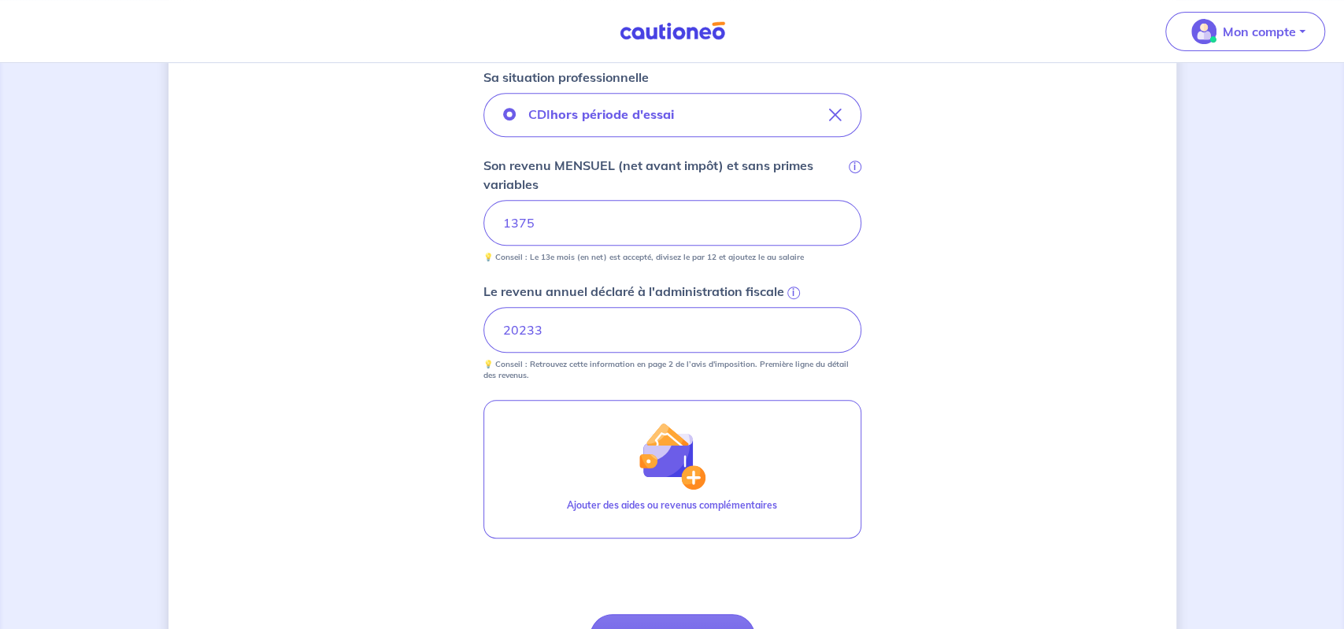
scroll to position [597, 0]
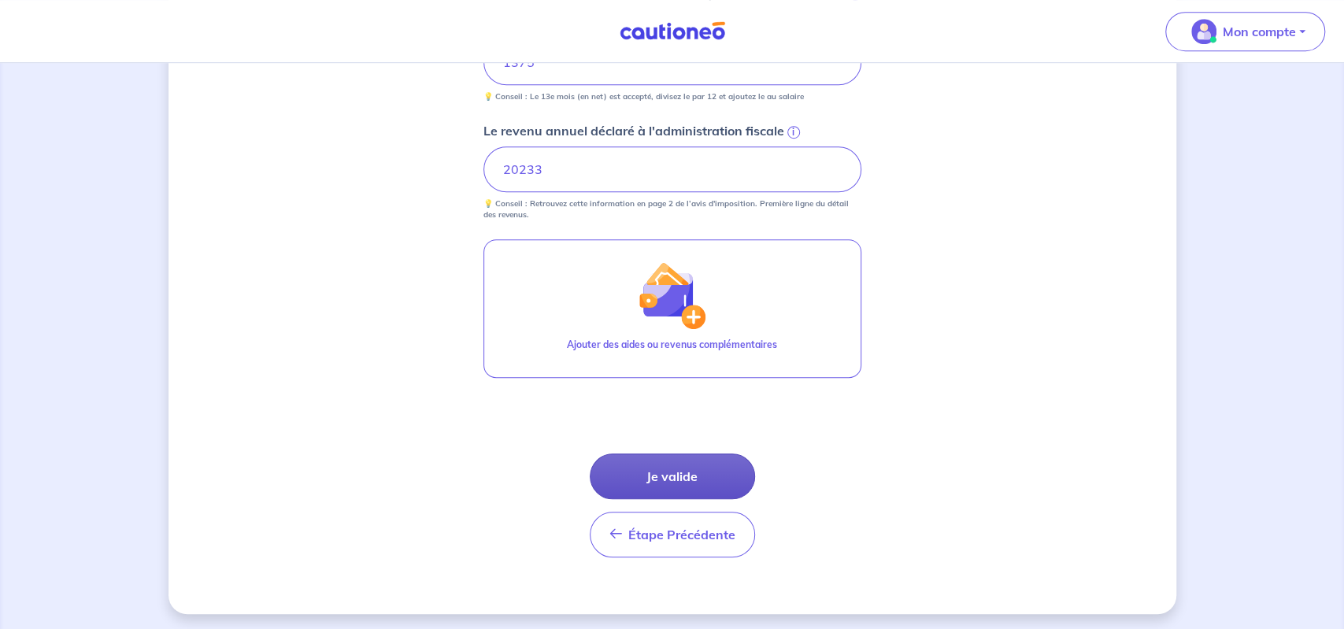
click at [698, 480] on button "Je valide" at bounding box center [672, 477] width 165 height 46
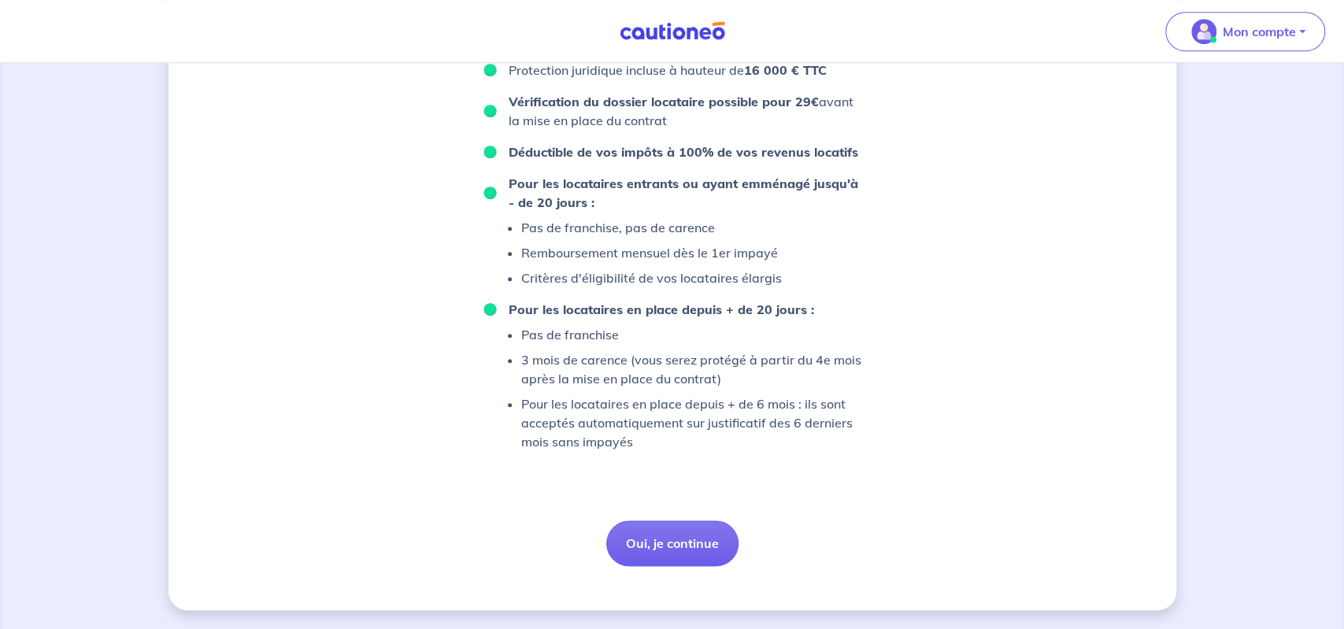
scroll to position [1150, 0]
click at [669, 540] on button "Oui, je continue" at bounding box center [672, 544] width 132 height 46
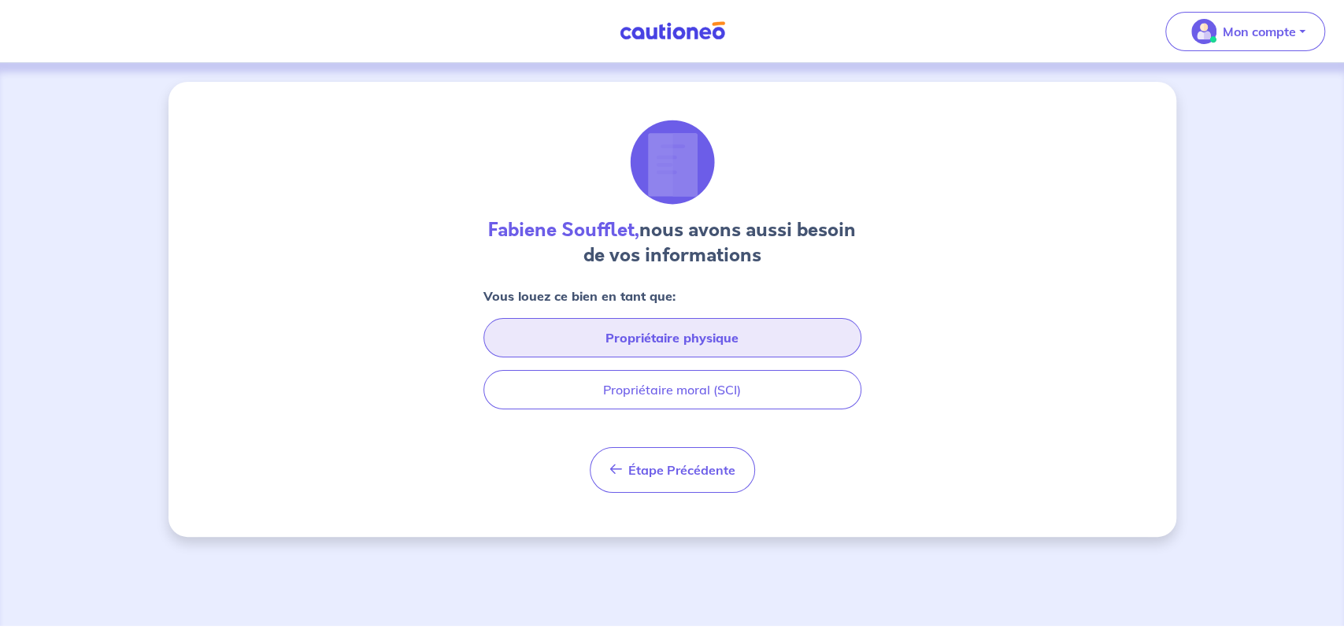
click at [705, 335] on button "Propriétaire physique" at bounding box center [673, 337] width 378 height 39
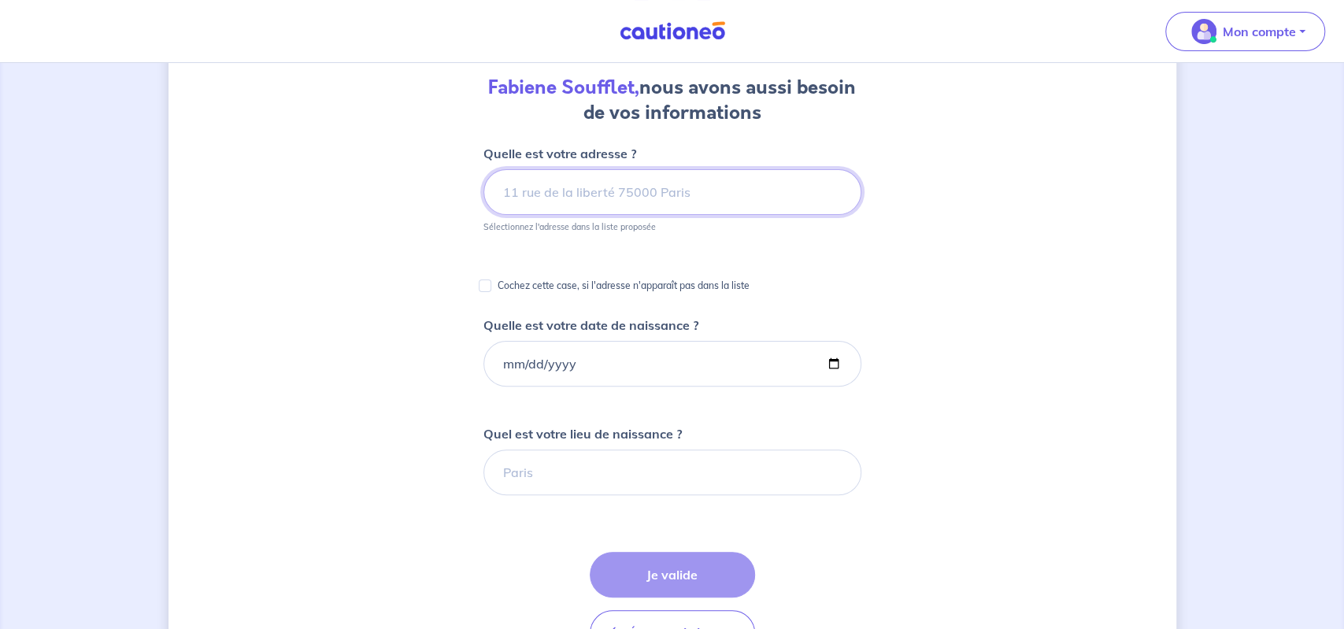
scroll to position [109, 0]
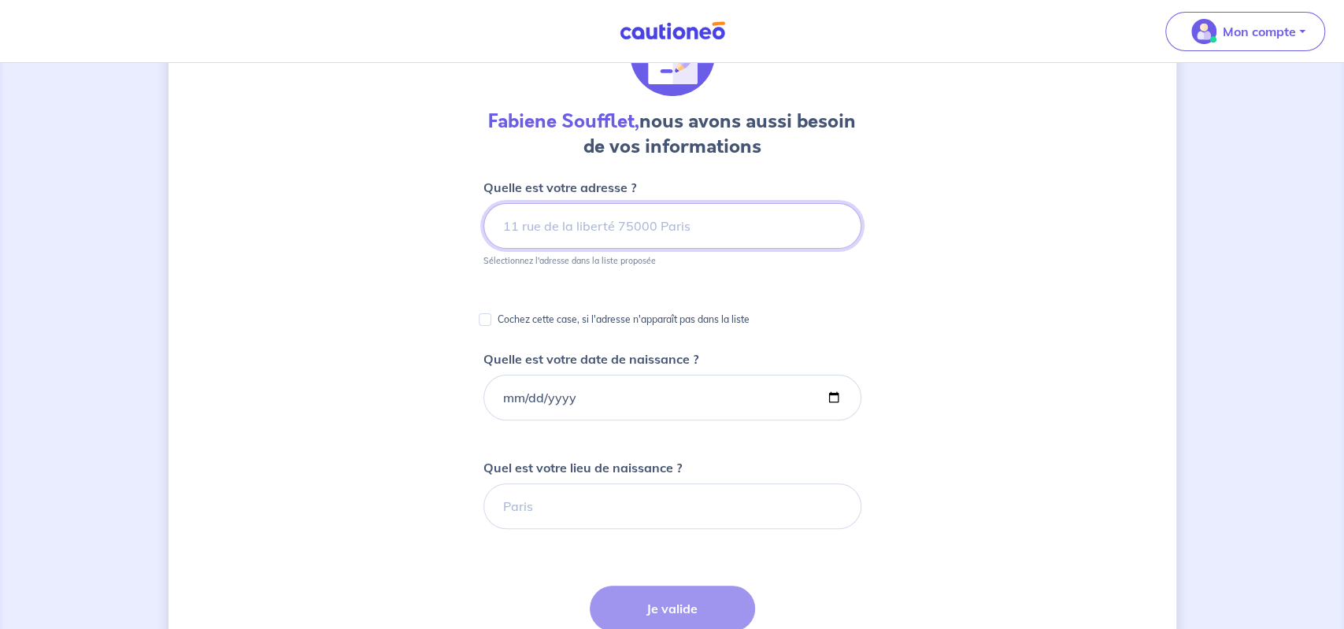
click at [546, 228] on input at bounding box center [673, 226] width 378 height 46
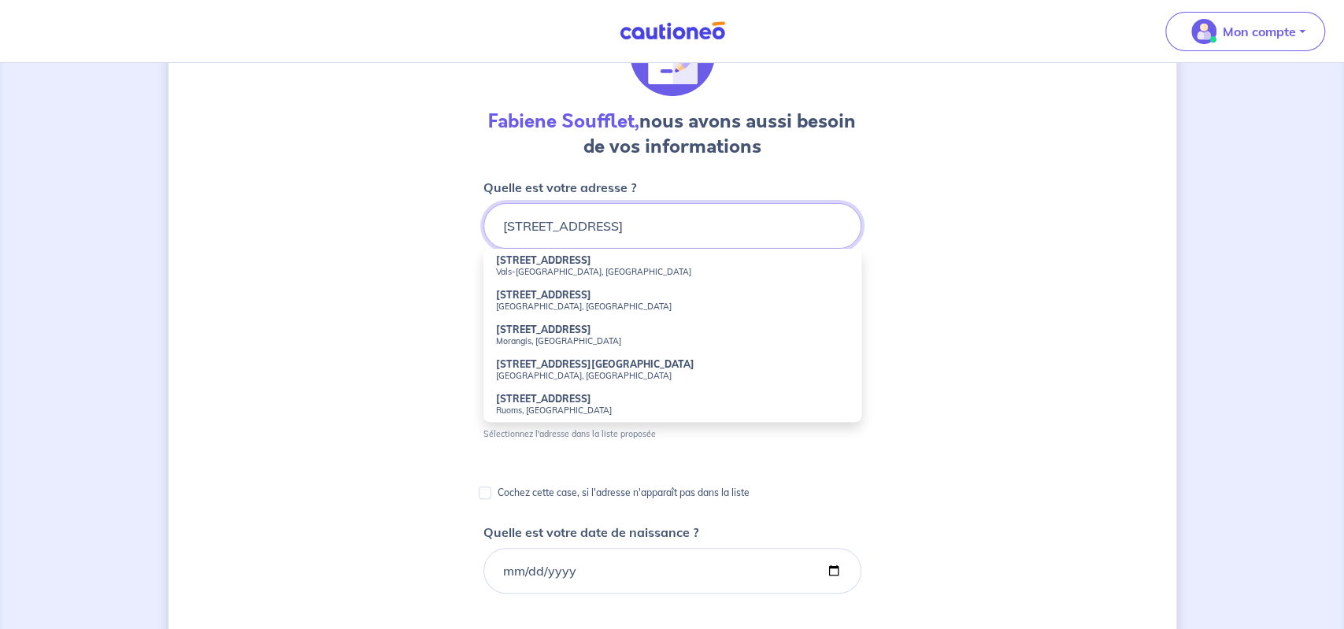
type input "[STREET_ADDRESS]"
click at [999, 296] on div "Fabiene Soufflet, nous avons aussi besoin de vos informations Quelle est votre …" at bounding box center [673, 569] width 1008 height 1192
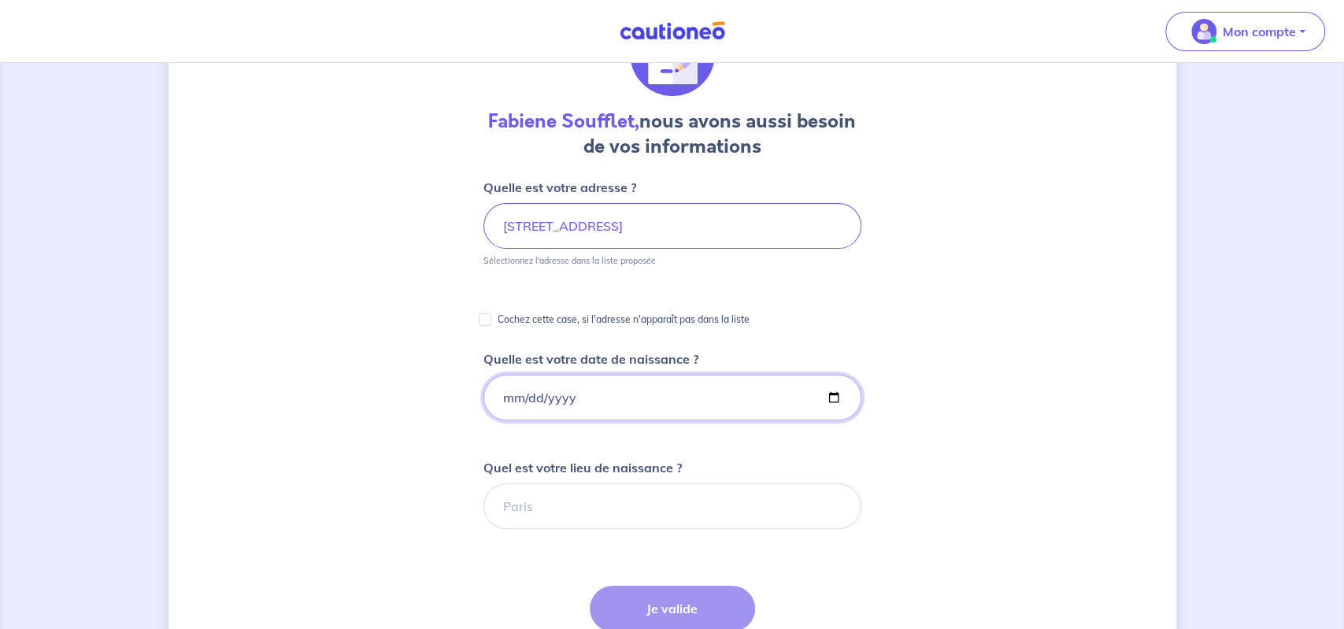
click at [558, 388] on input "Quelle est votre date de naissance ?" at bounding box center [673, 398] width 378 height 46
type input "[DATE]"
click at [729, 454] on form "Quelle est votre adresse ? [STREET_ADDRESS] Sélectionnez l'adresse dans la list…" at bounding box center [673, 563] width 378 height 770
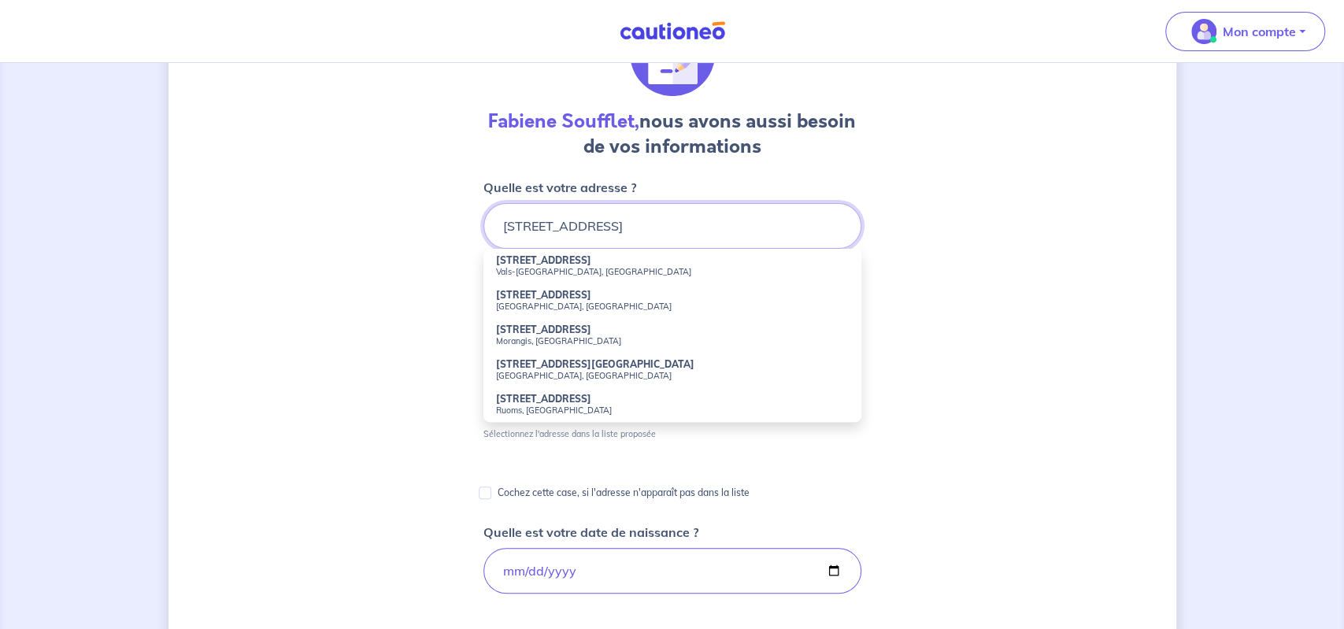
click at [643, 226] on input "[STREET_ADDRESS]" at bounding box center [673, 226] width 378 height 46
click at [551, 271] on small "Morangis, [GEOGRAPHIC_DATA]" at bounding box center [672, 271] width 353 height 11
type input "[STREET_ADDRESS]"
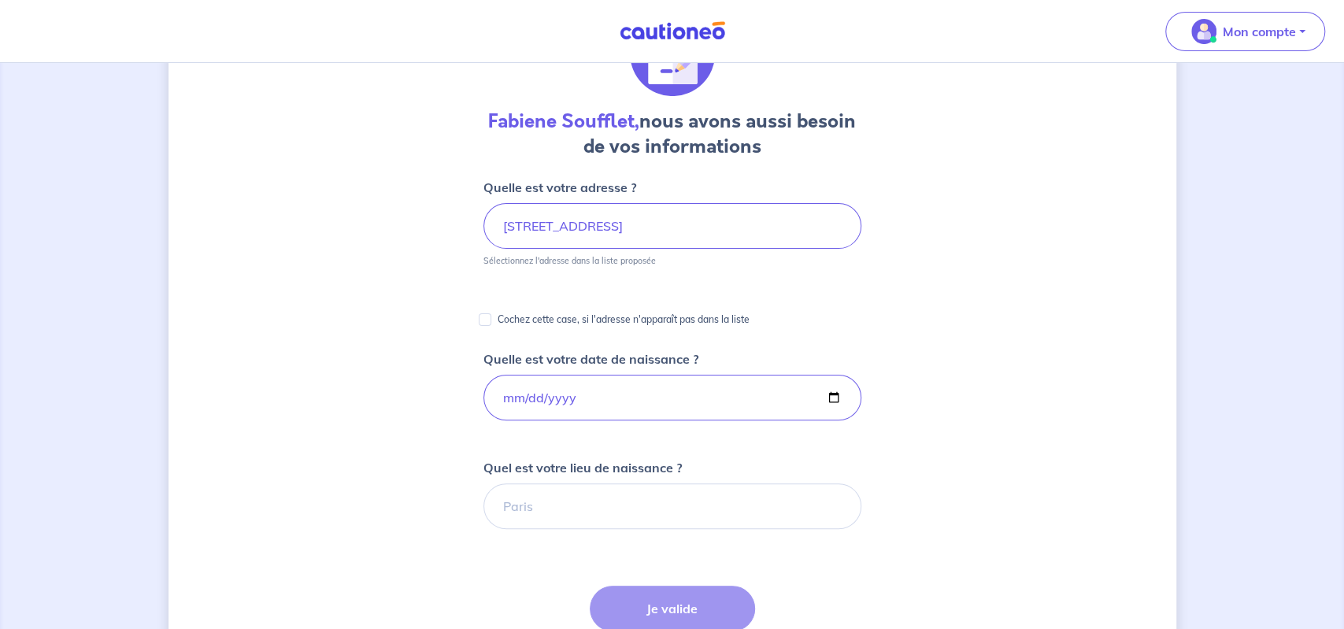
scroll to position [218, 0]
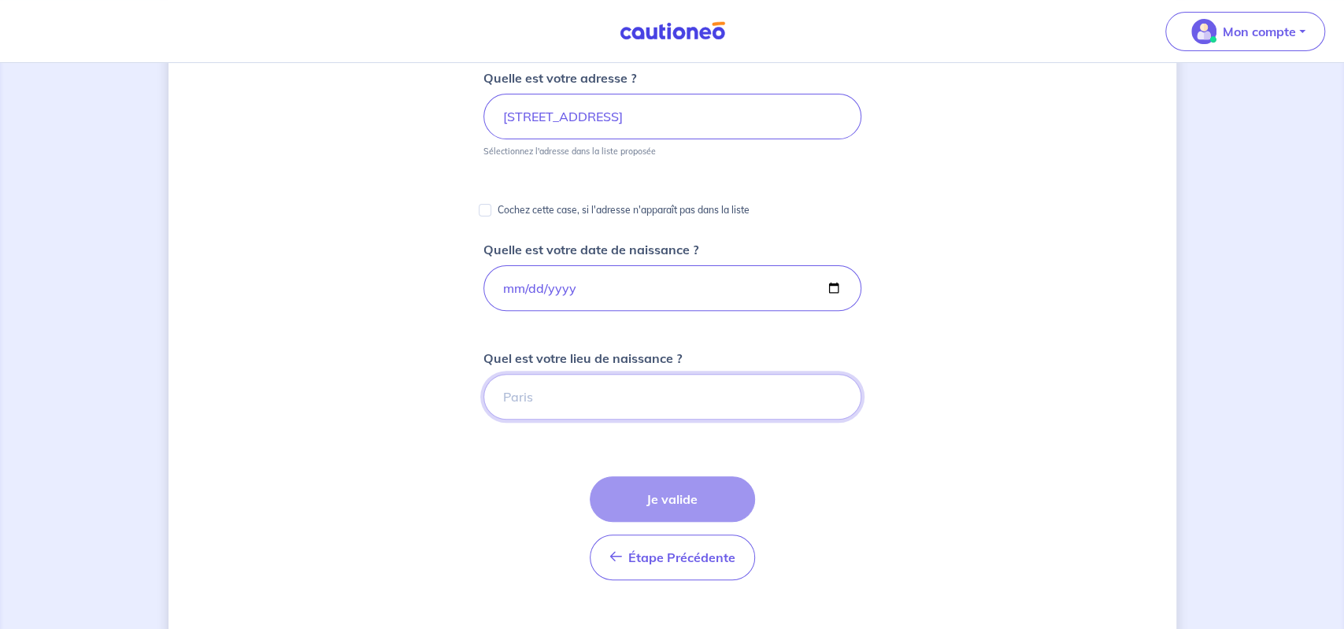
click at [539, 402] on input "Quel est votre lieu de naissance ?" at bounding box center [673, 397] width 378 height 46
type input "VERVINS"
click at [681, 487] on button "Je valide" at bounding box center [672, 500] width 165 height 46
